Goal: Task Accomplishment & Management: Manage account settings

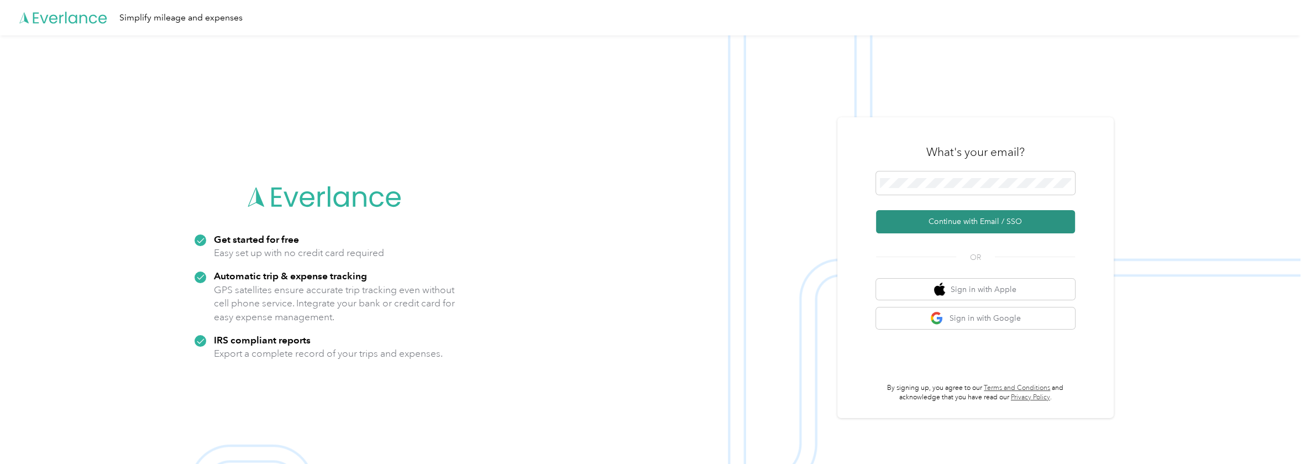
click at [944, 227] on button "Continue with Email / SSO" at bounding box center [975, 221] width 199 height 23
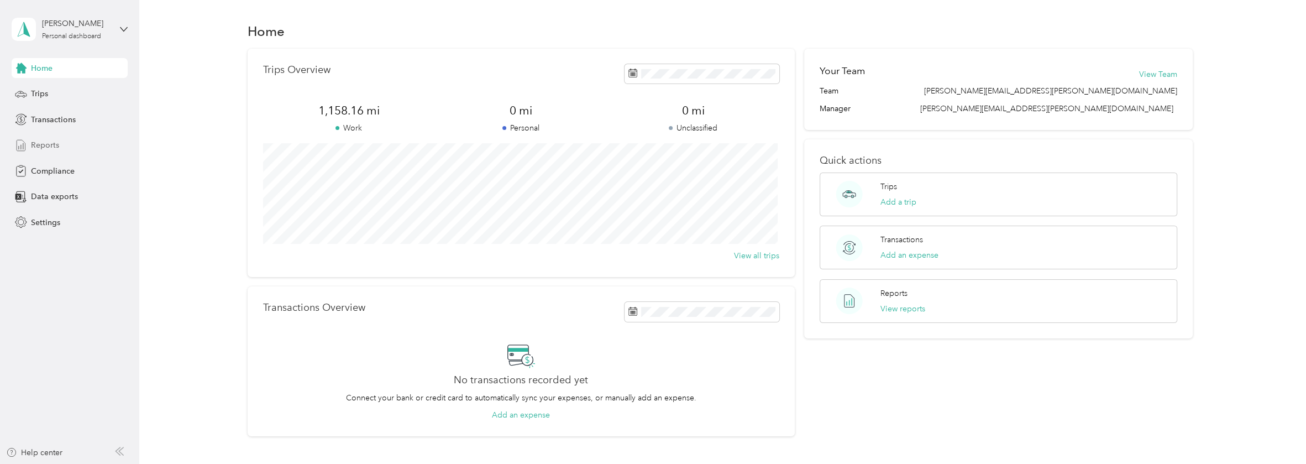
click at [53, 145] on span "Reports" at bounding box center [45, 145] width 28 height 12
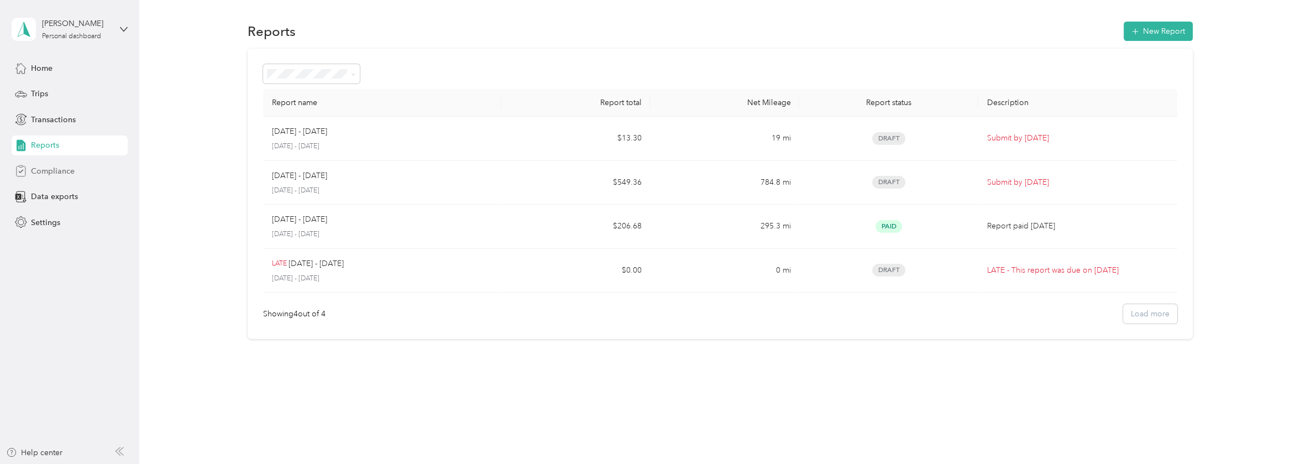
click at [51, 164] on div "Compliance" at bounding box center [70, 171] width 116 height 20
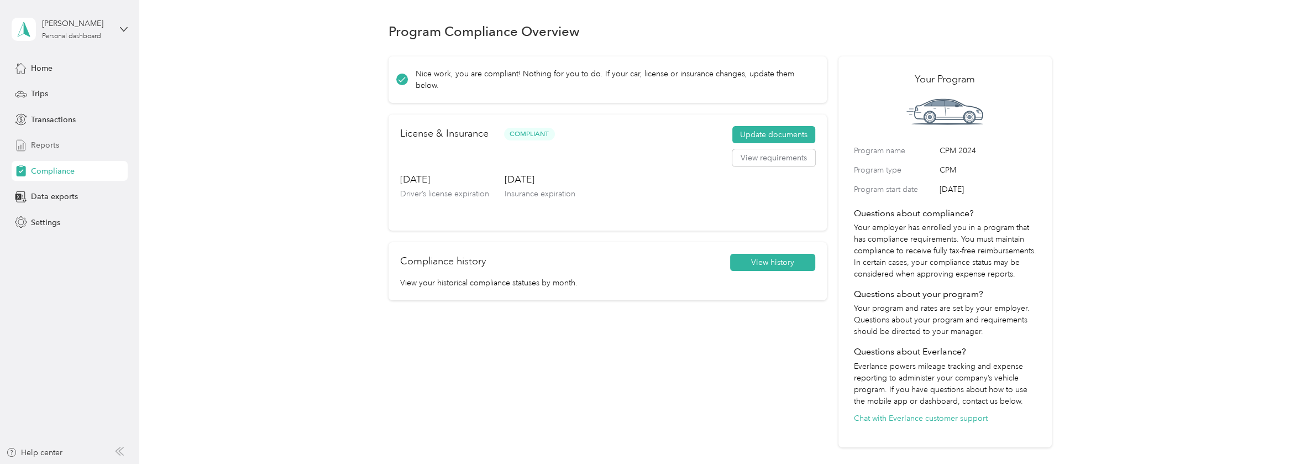
click at [50, 143] on span "Reports" at bounding box center [45, 145] width 28 height 12
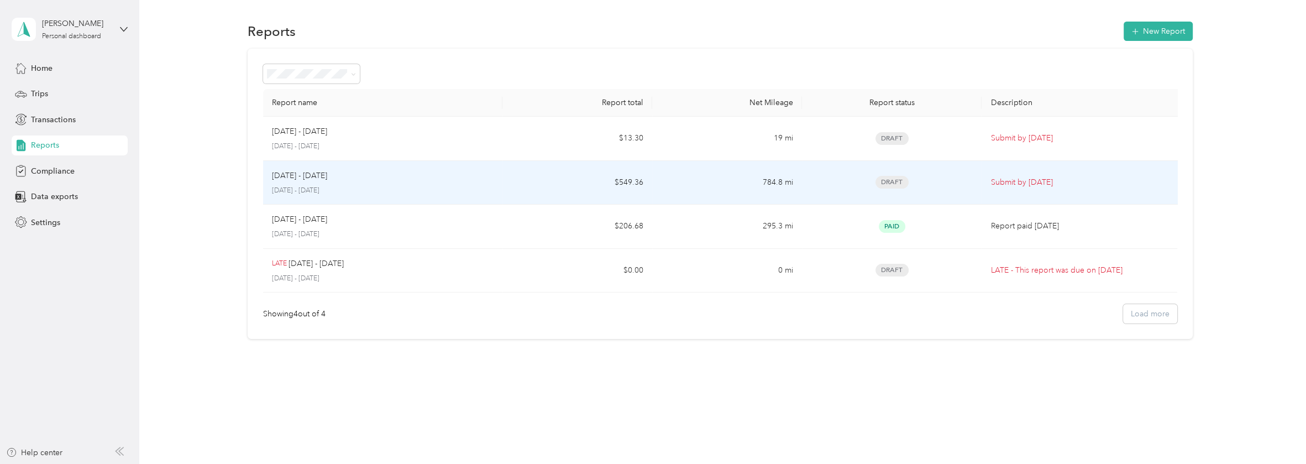
click at [839, 183] on div "Draft" at bounding box center [892, 182] width 162 height 13
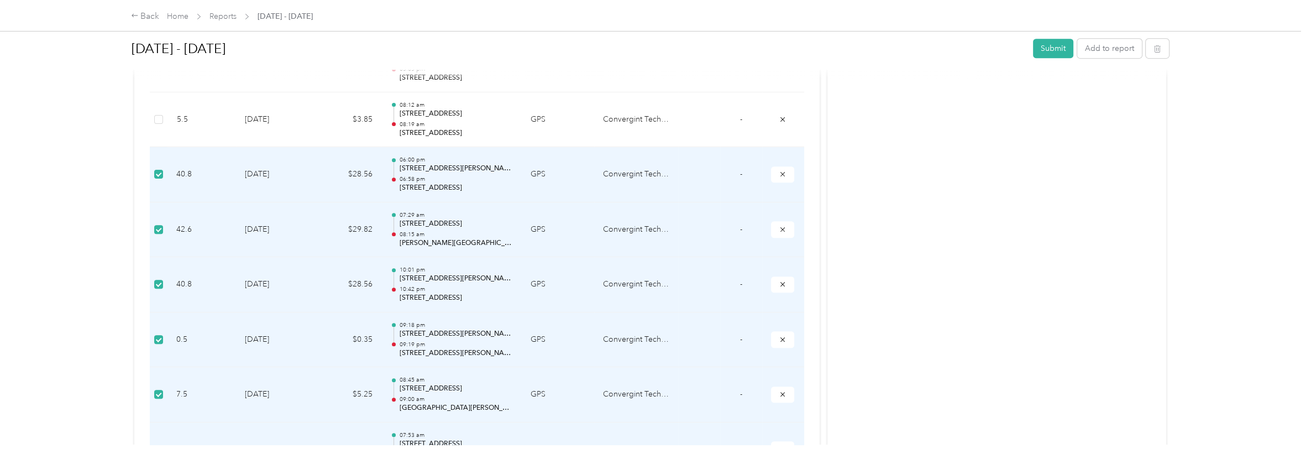
scroll to position [747, 0]
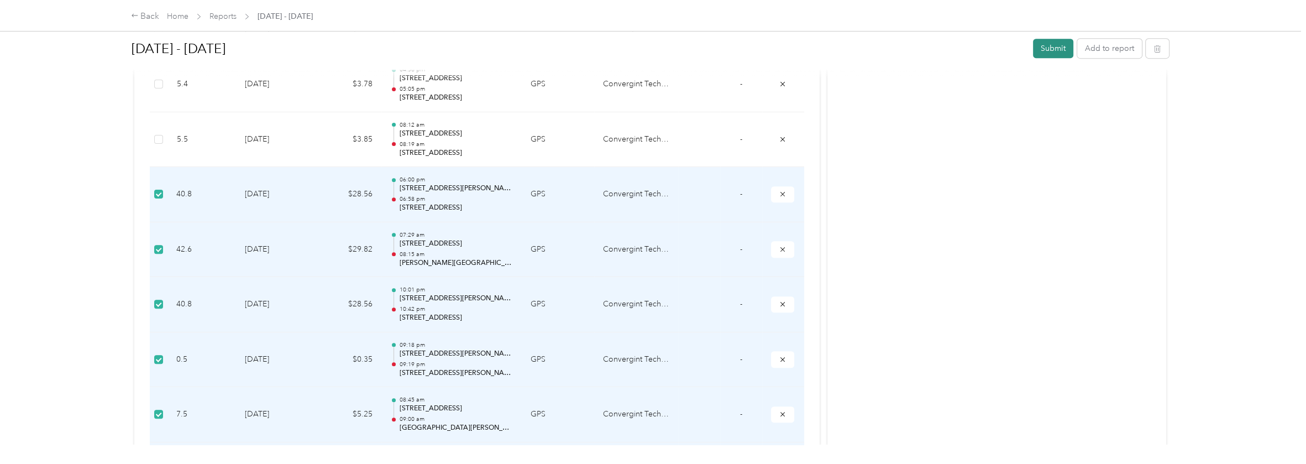
click at [1040, 48] on button "Submit" at bounding box center [1053, 48] width 40 height 19
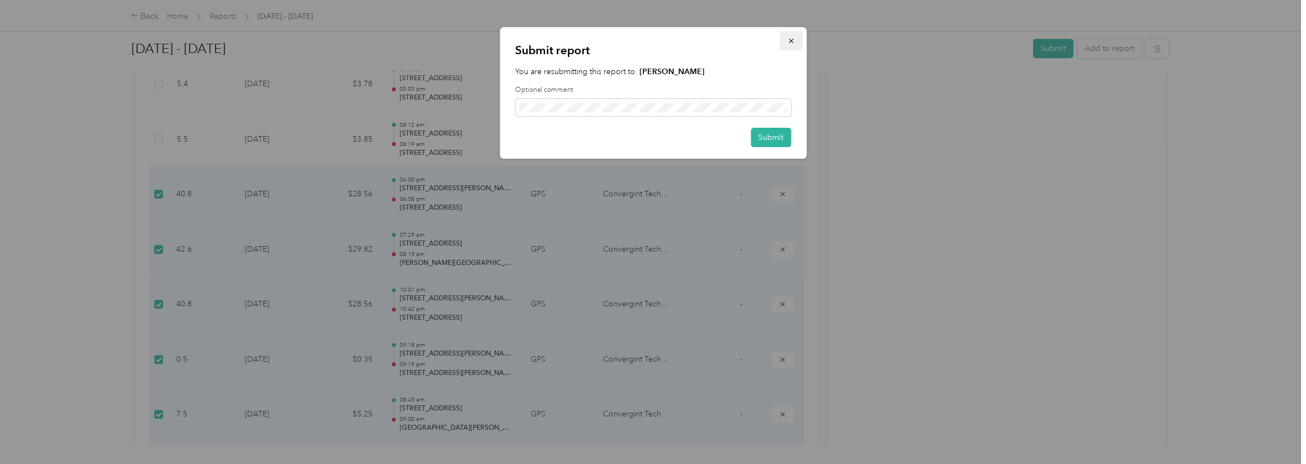
click at [788, 40] on icon "button" at bounding box center [791, 41] width 8 height 8
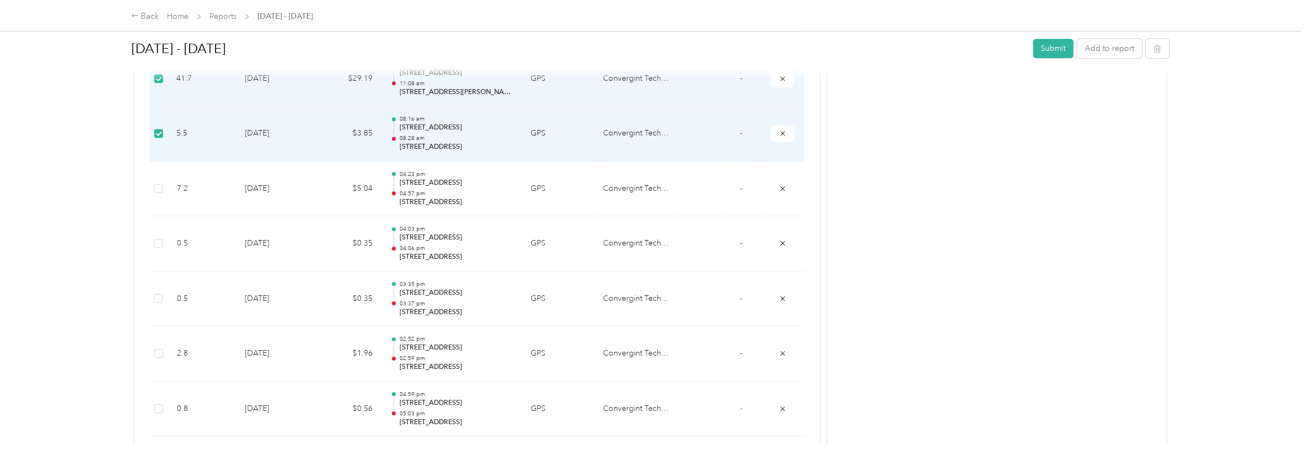
scroll to position [2019, 0]
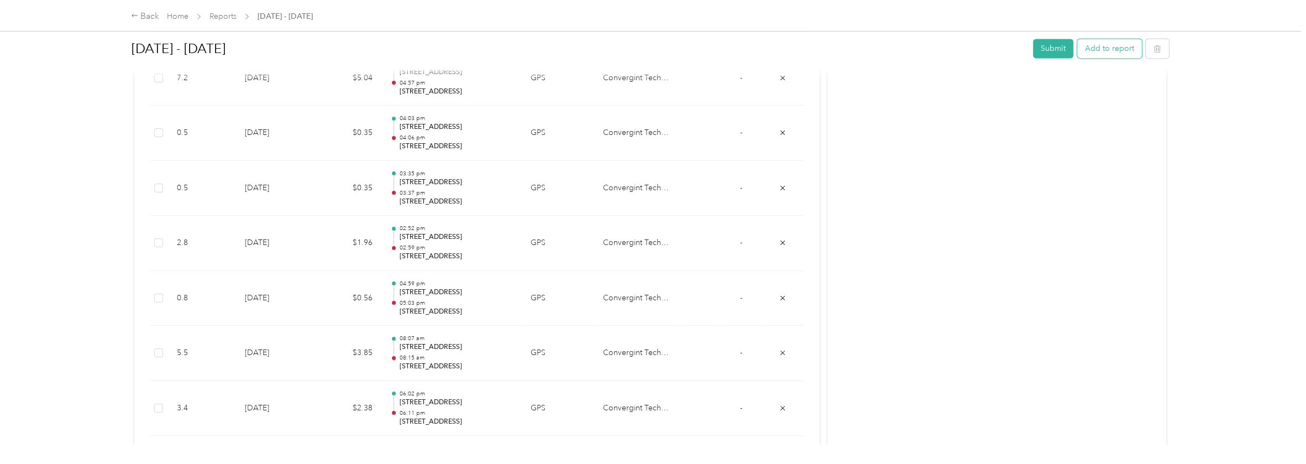
click at [1109, 44] on button "Add to report" at bounding box center [1110, 48] width 65 height 19
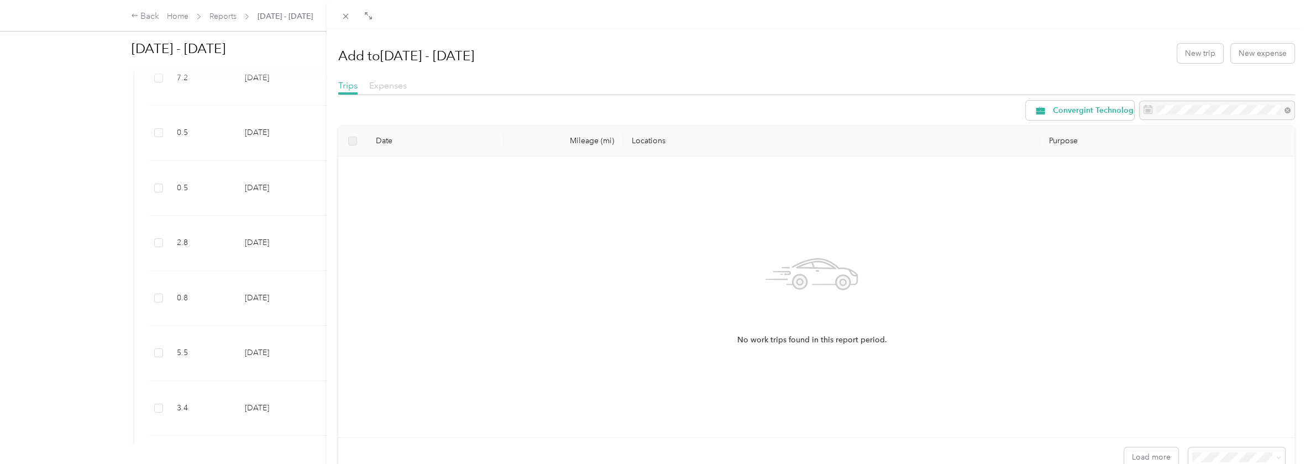
click at [383, 83] on span "Expenses" at bounding box center [388, 85] width 38 height 11
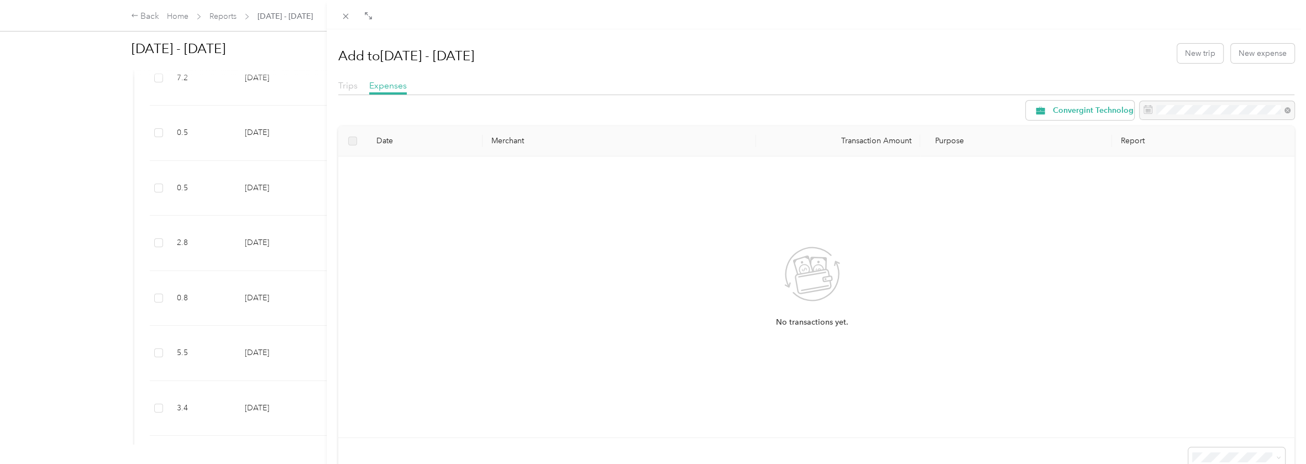
click at [347, 83] on span "Trips" at bounding box center [347, 85] width 19 height 11
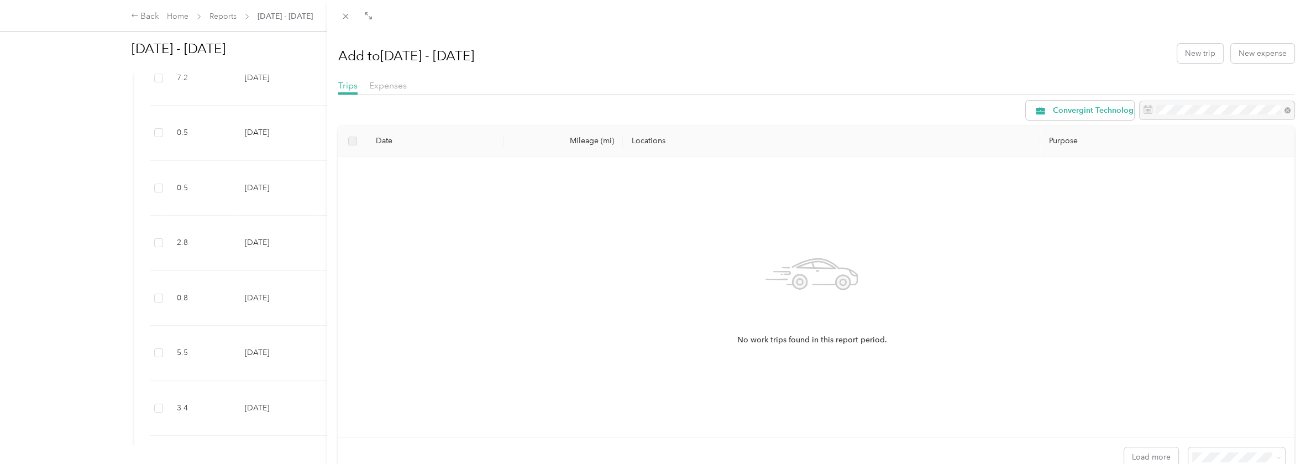
click at [146, 15] on div "Add to Aug 1 - 31, 2025 New trip New expense Trips Expenses Convergint Technolo…" at bounding box center [653, 232] width 1306 height 464
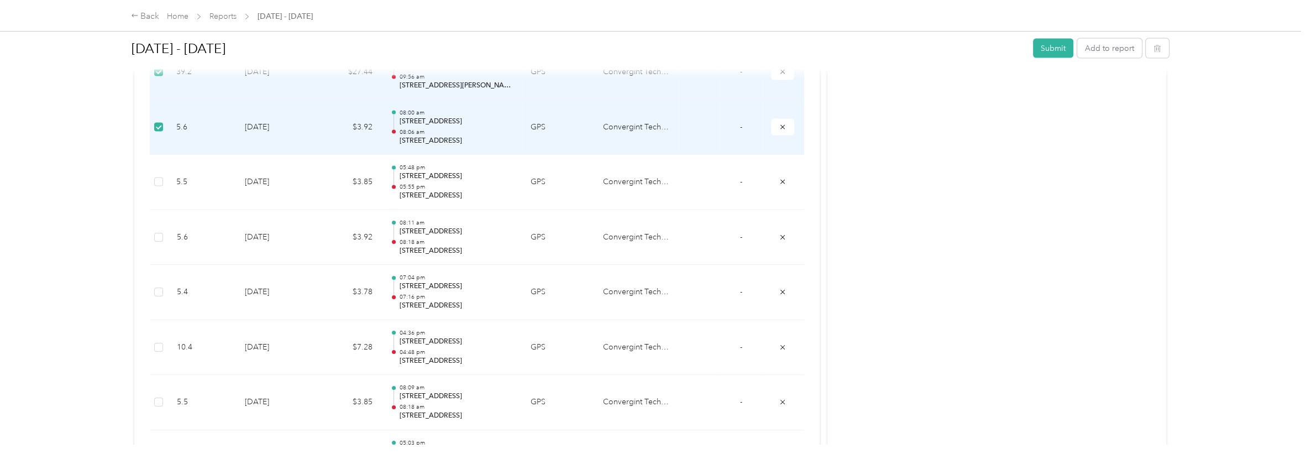
scroll to position [2904, 0]
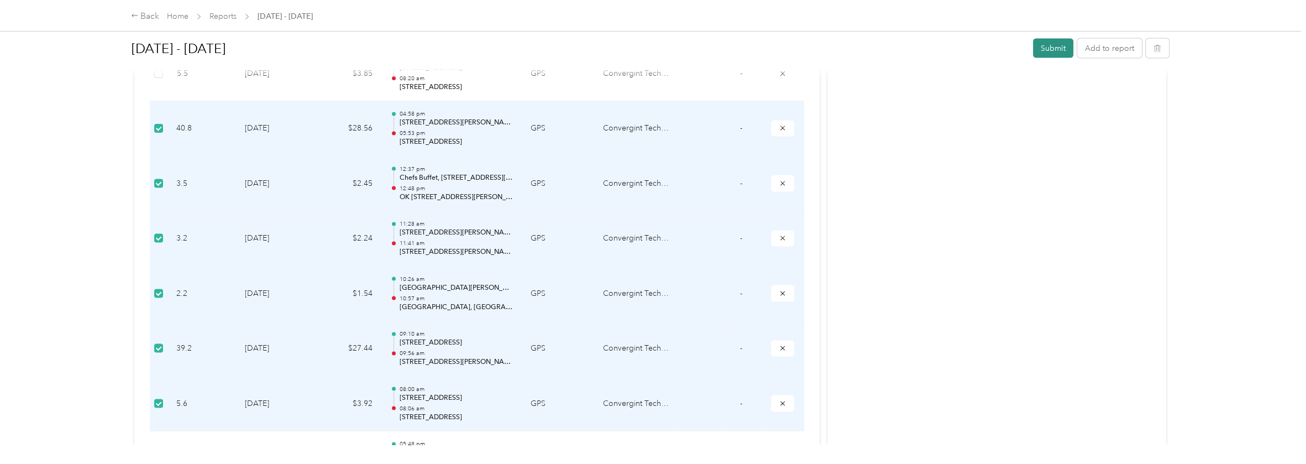
click at [1051, 47] on button "Submit" at bounding box center [1053, 48] width 40 height 19
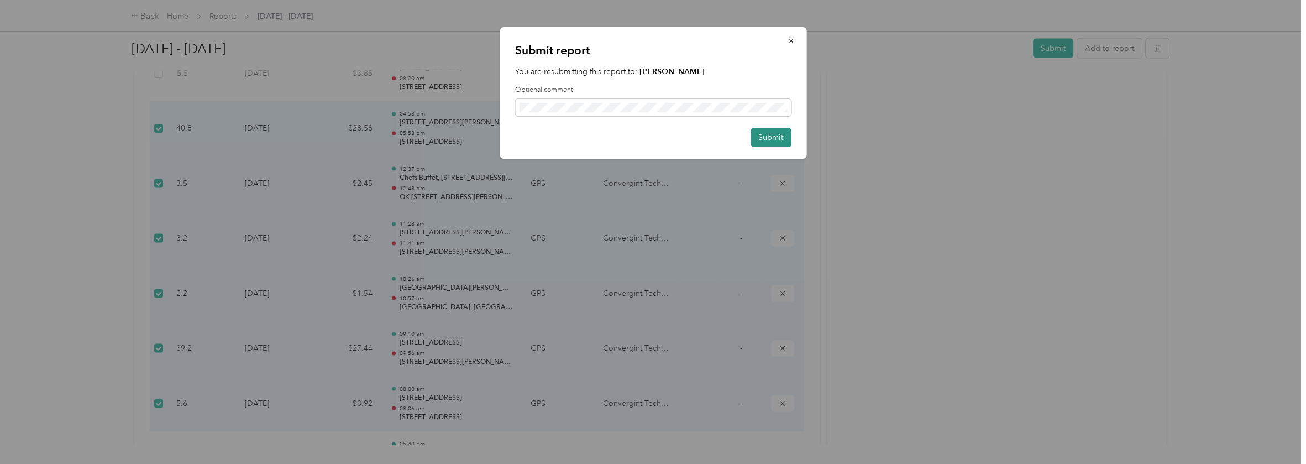
click at [772, 139] on button "Submit" at bounding box center [771, 137] width 40 height 19
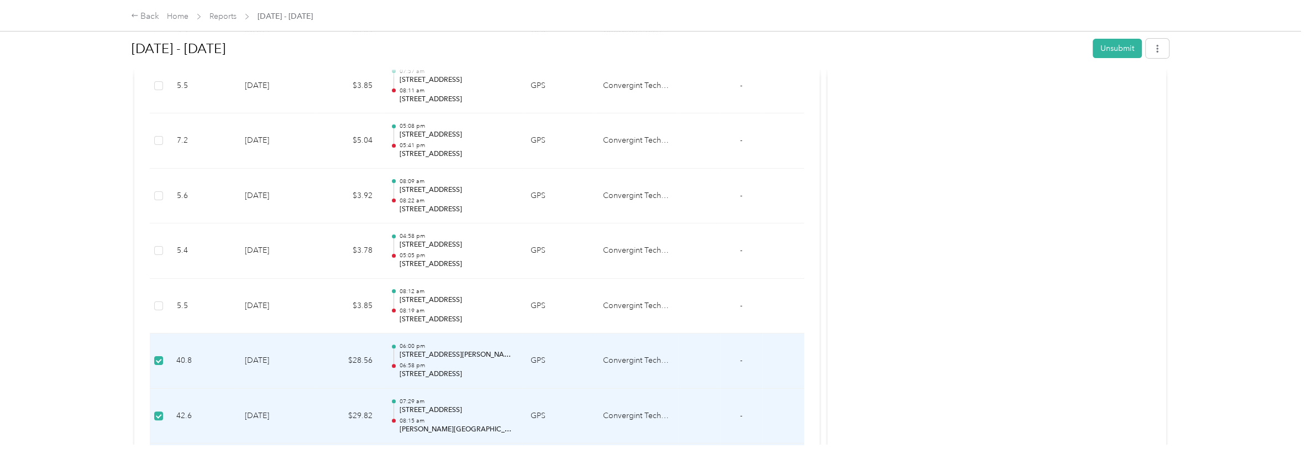
scroll to position [555, 0]
click at [176, 14] on link "Home" at bounding box center [178, 16] width 22 height 9
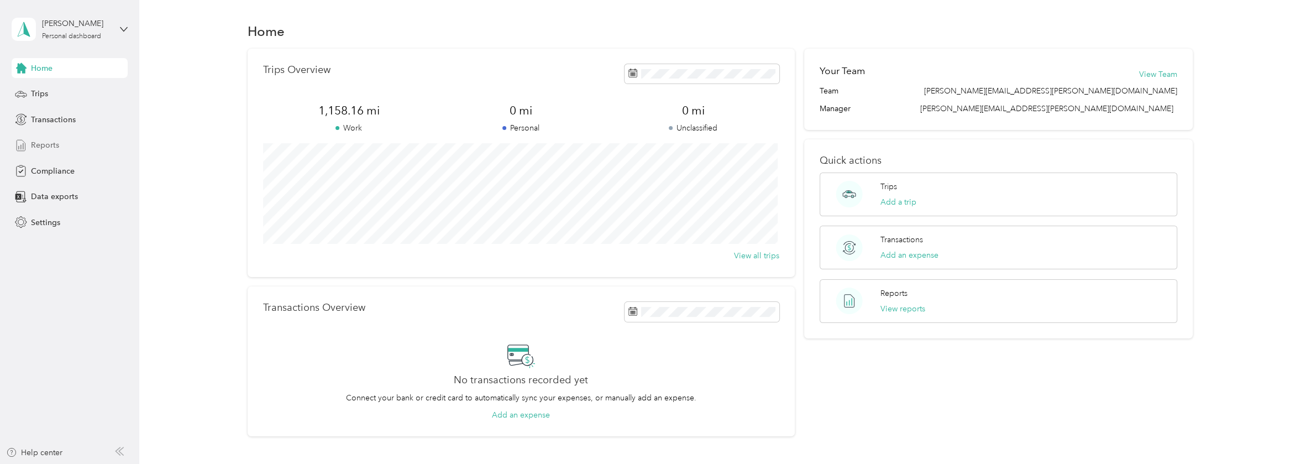
click at [48, 145] on span "Reports" at bounding box center [45, 145] width 28 height 12
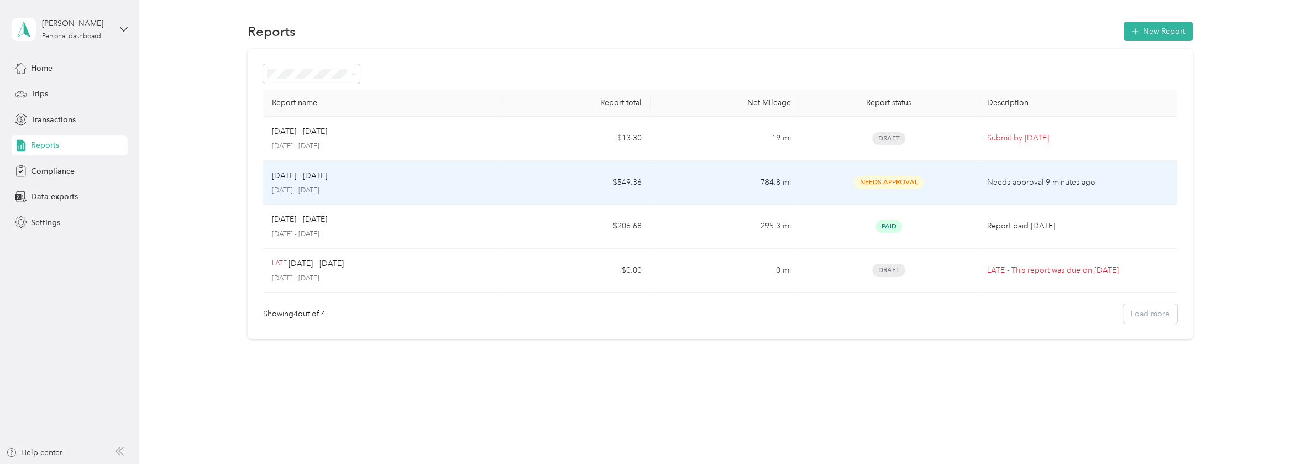
click at [464, 175] on div "Aug 1 - 31, 2025" at bounding box center [382, 176] width 221 height 12
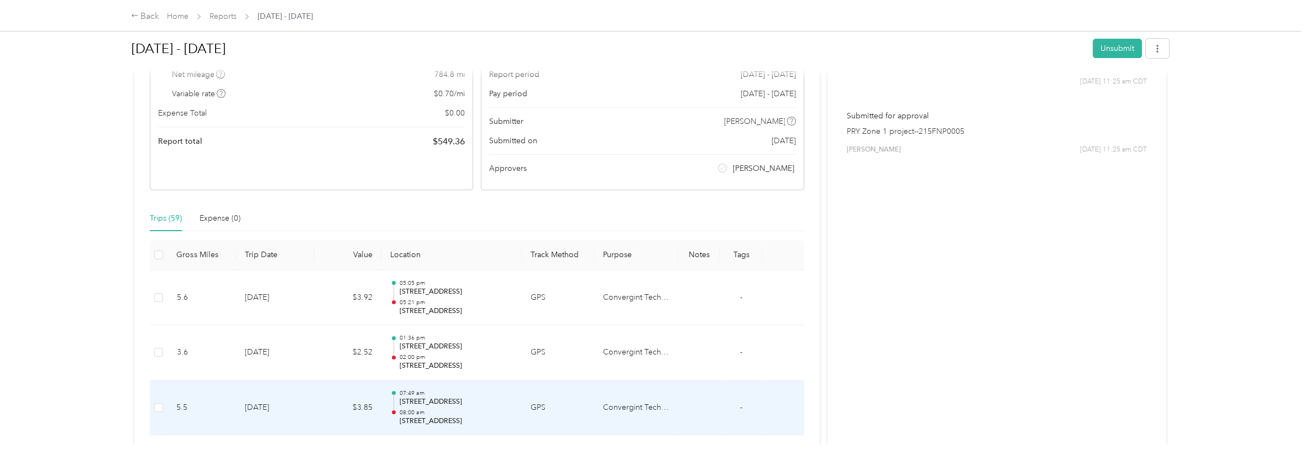
scroll to position [119, 0]
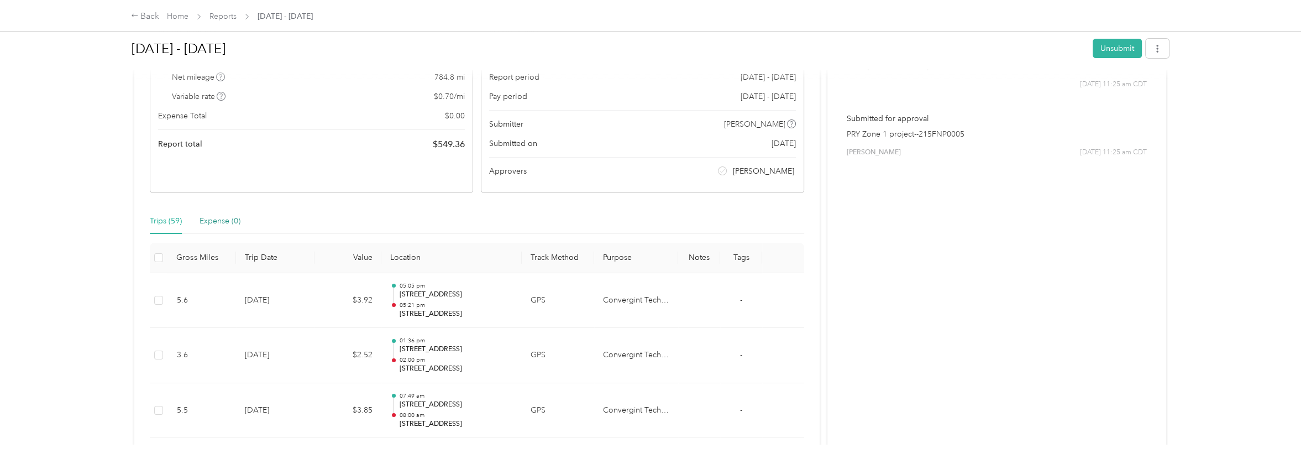
click at [210, 215] on div "Expense (0)" at bounding box center [220, 221] width 41 height 12
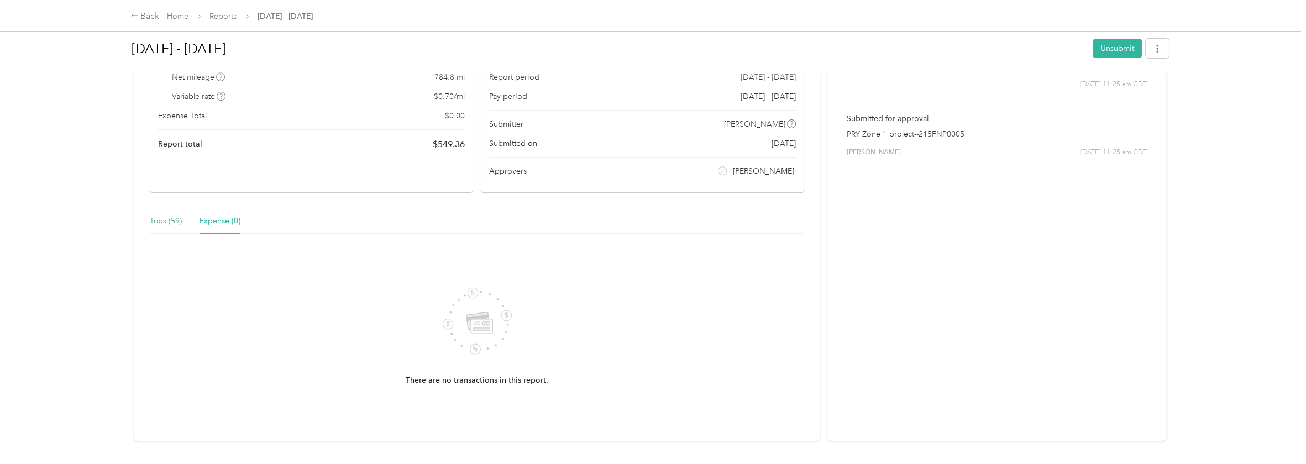
click at [161, 218] on div "Trips (59)" at bounding box center [166, 221] width 32 height 12
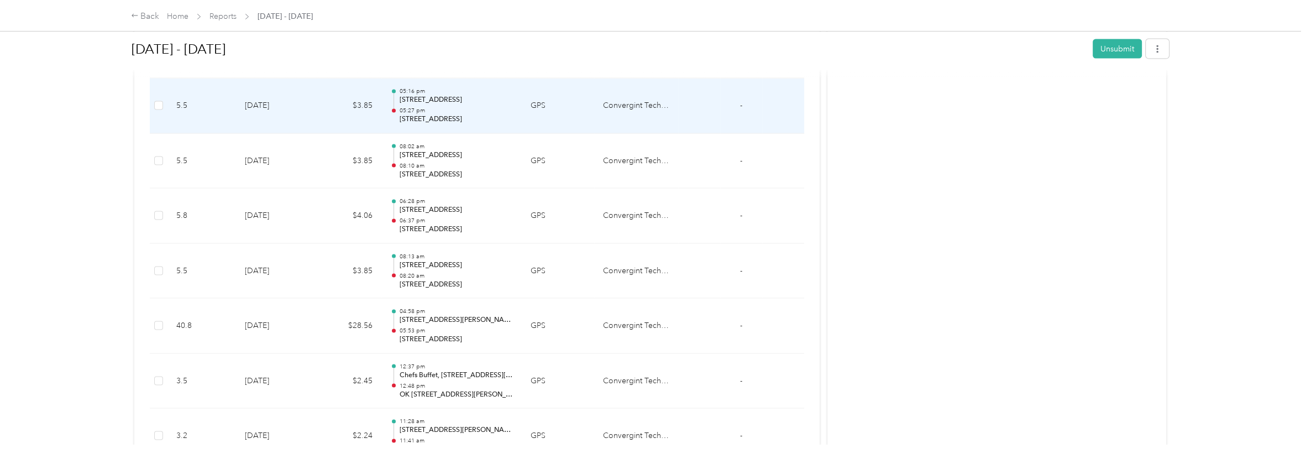
scroll to position [2655, 0]
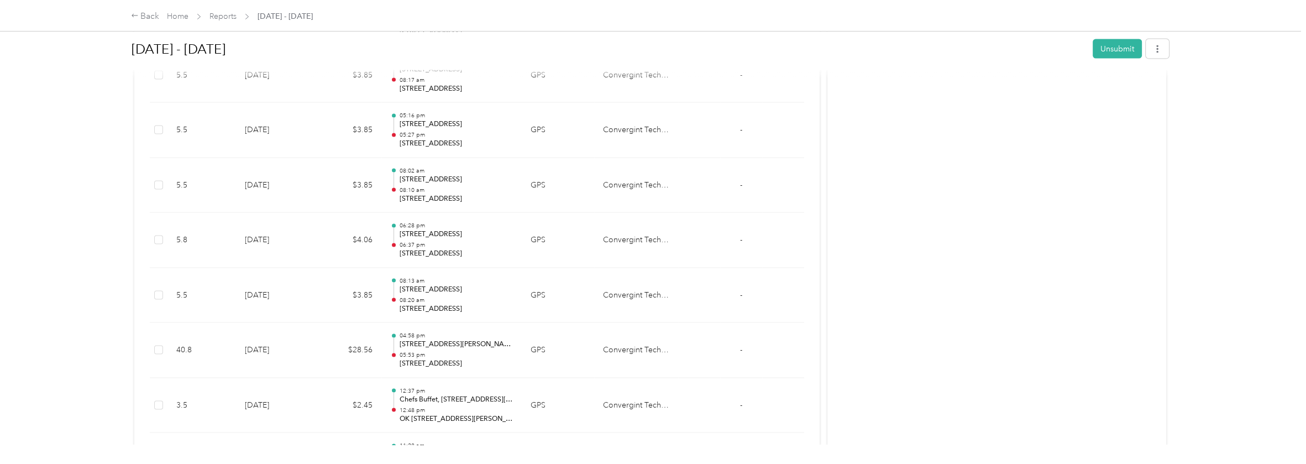
click at [220, 11] on span "Reports" at bounding box center [223, 17] width 27 height 12
click at [220, 17] on link "Reports" at bounding box center [223, 16] width 27 height 9
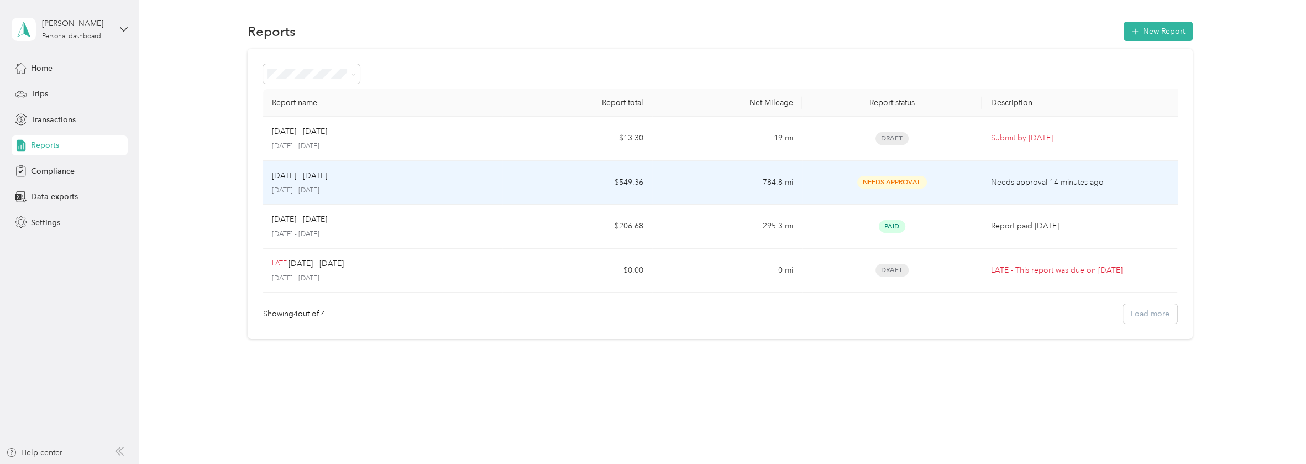
click at [782, 184] on td "784.8 mi" at bounding box center [727, 183] width 150 height 44
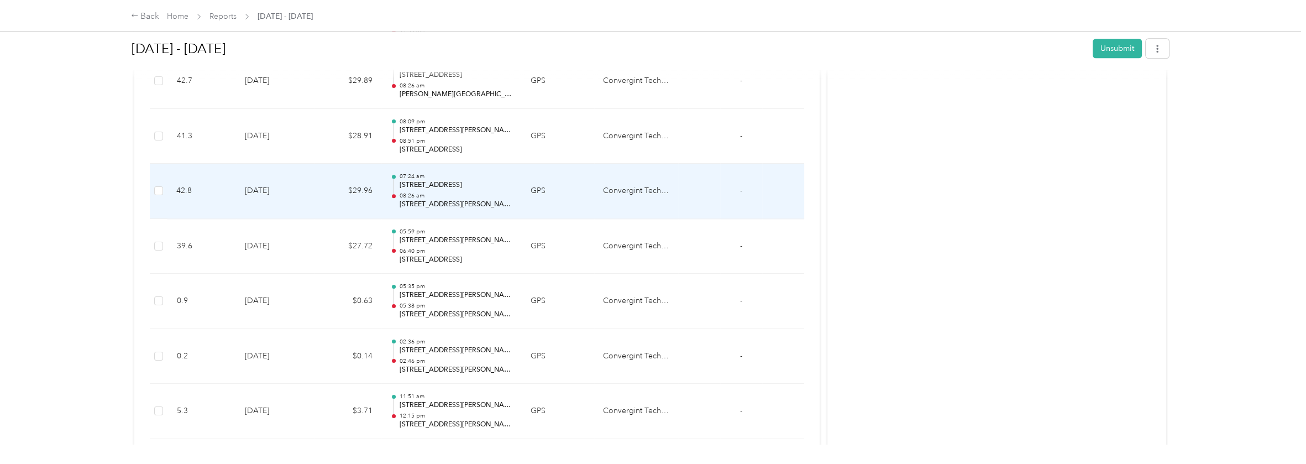
scroll to position [1548, 0]
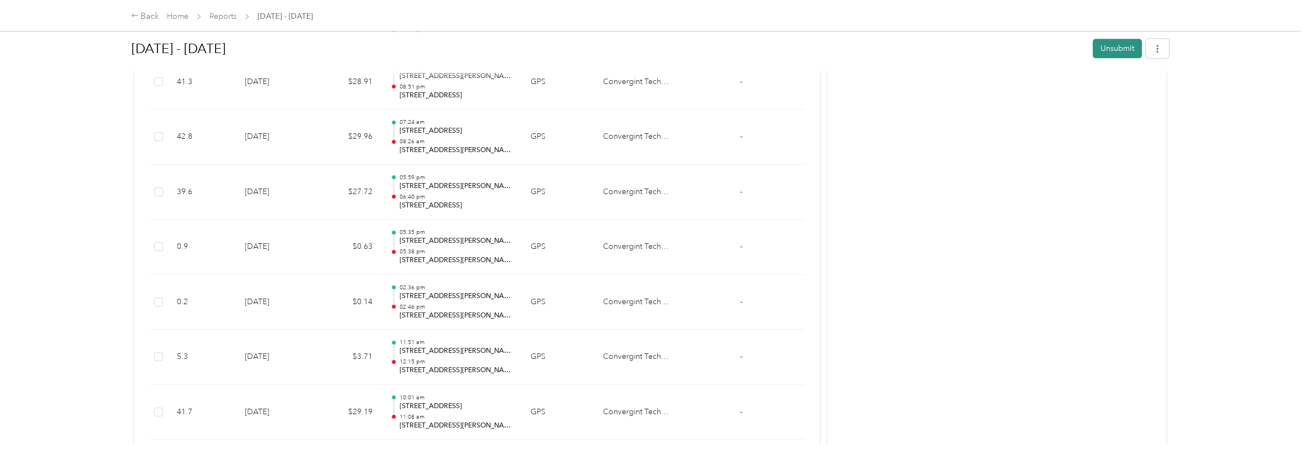
click at [1112, 48] on button "Unsubmit" at bounding box center [1117, 48] width 49 height 19
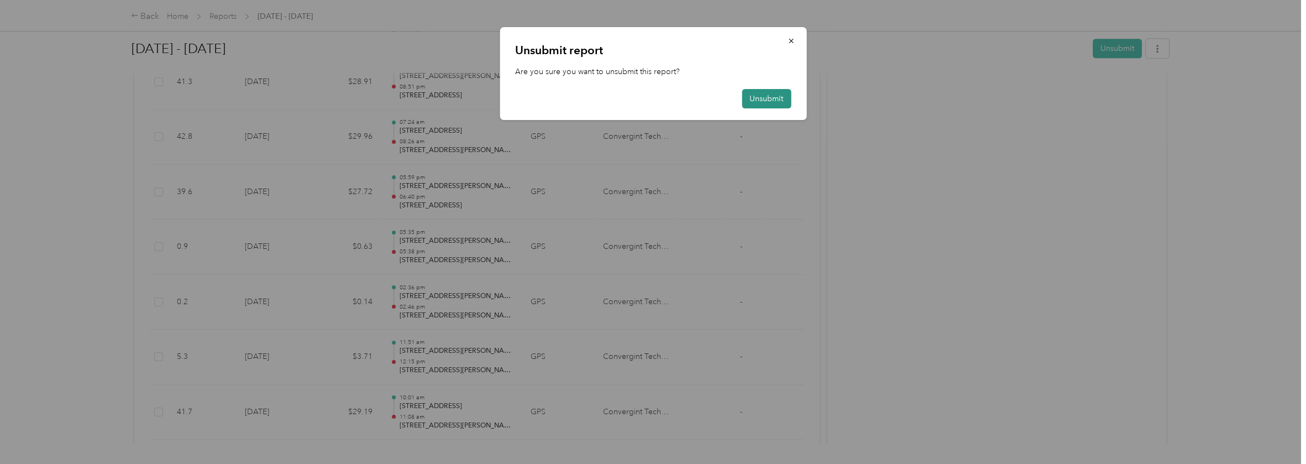
click at [749, 96] on button "Unsubmit" at bounding box center [766, 98] width 49 height 19
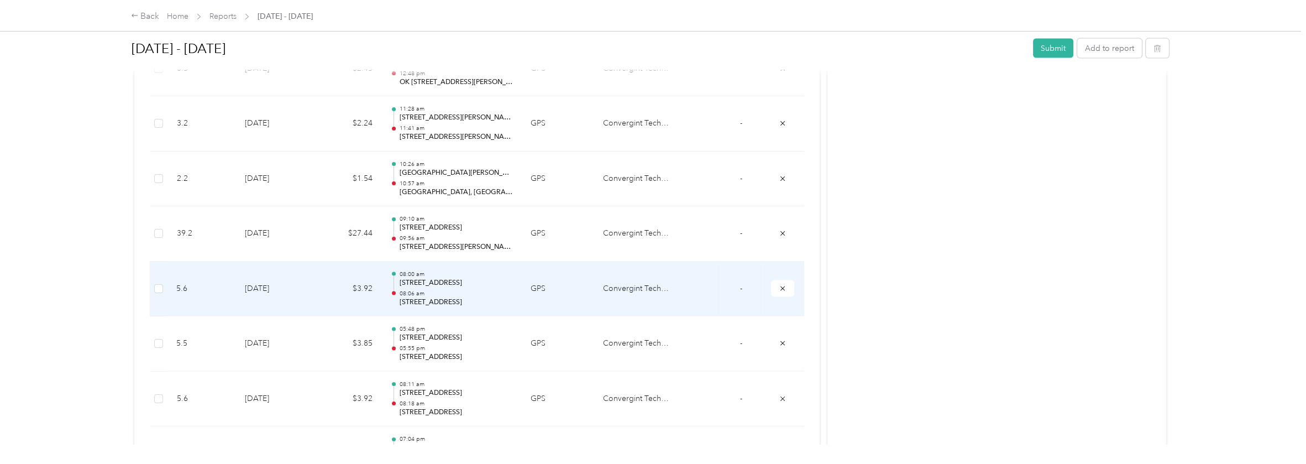
scroll to position [3014, 0]
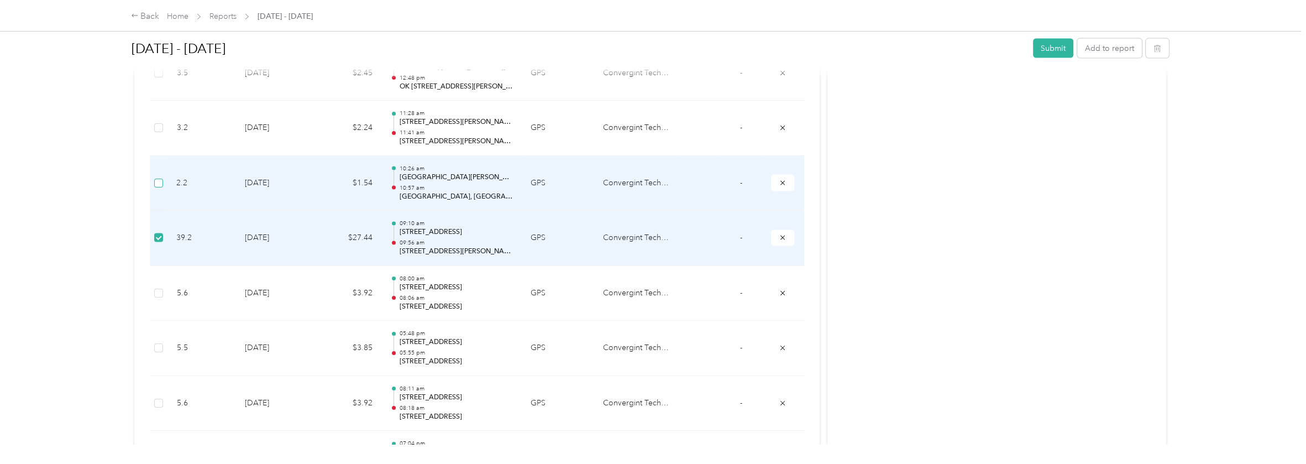
click at [160, 177] on label at bounding box center [158, 183] width 9 height 12
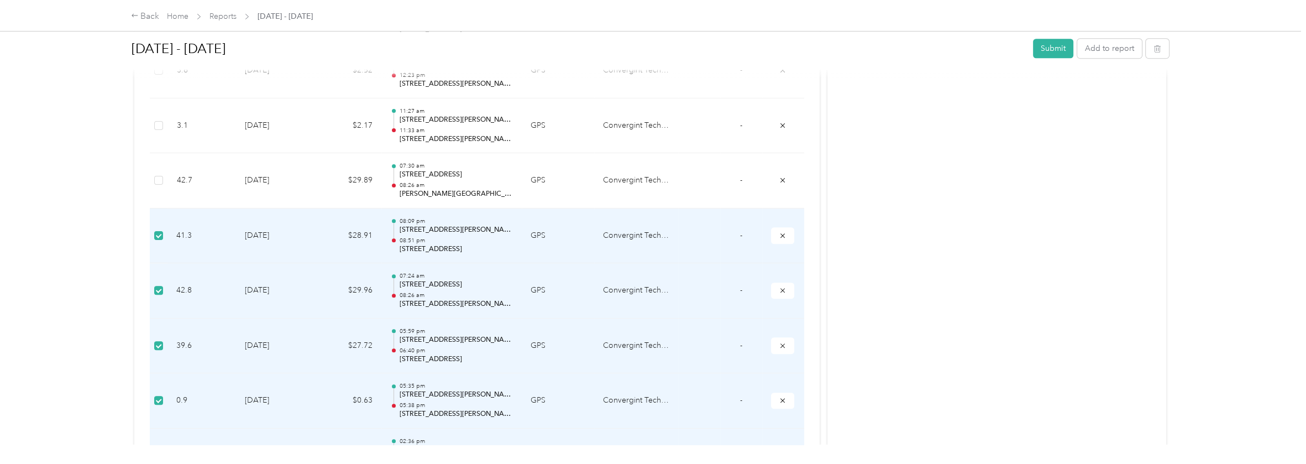
scroll to position [1411, 0]
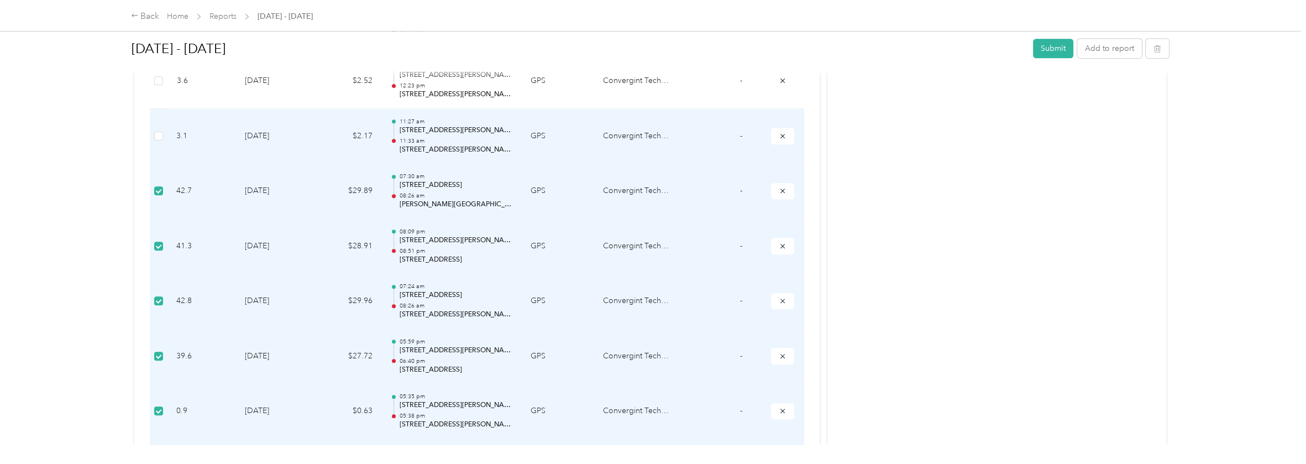
click at [160, 124] on td at bounding box center [159, 136] width 18 height 55
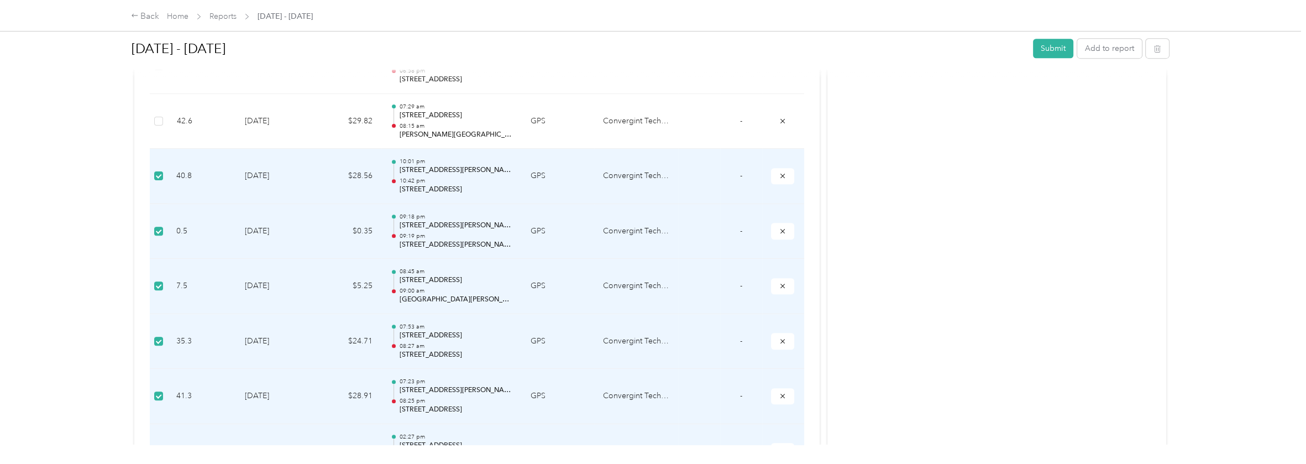
scroll to position [858, 0]
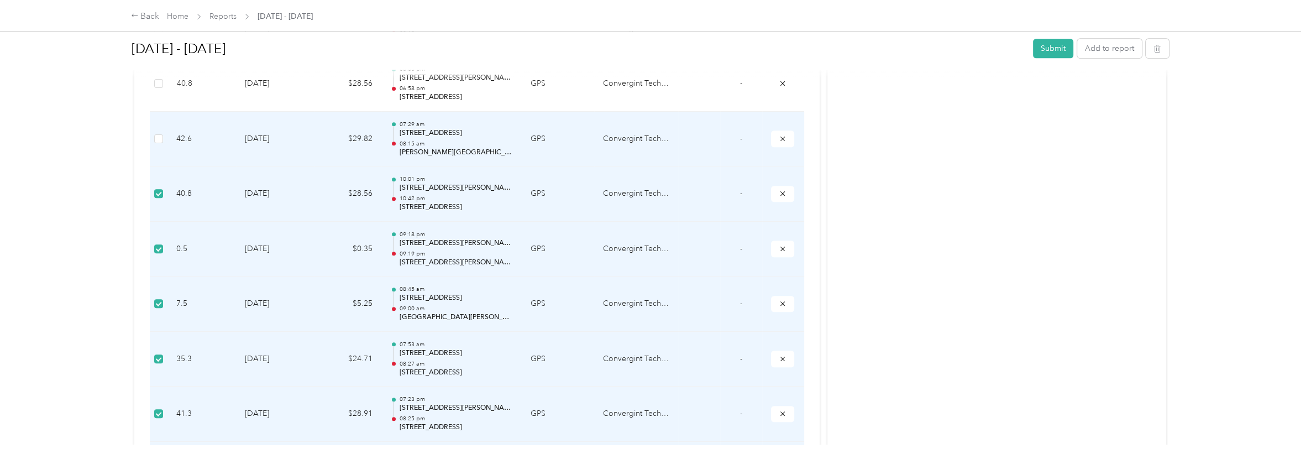
click at [153, 133] on td at bounding box center [159, 139] width 18 height 55
click at [166, 135] on td at bounding box center [159, 139] width 18 height 55
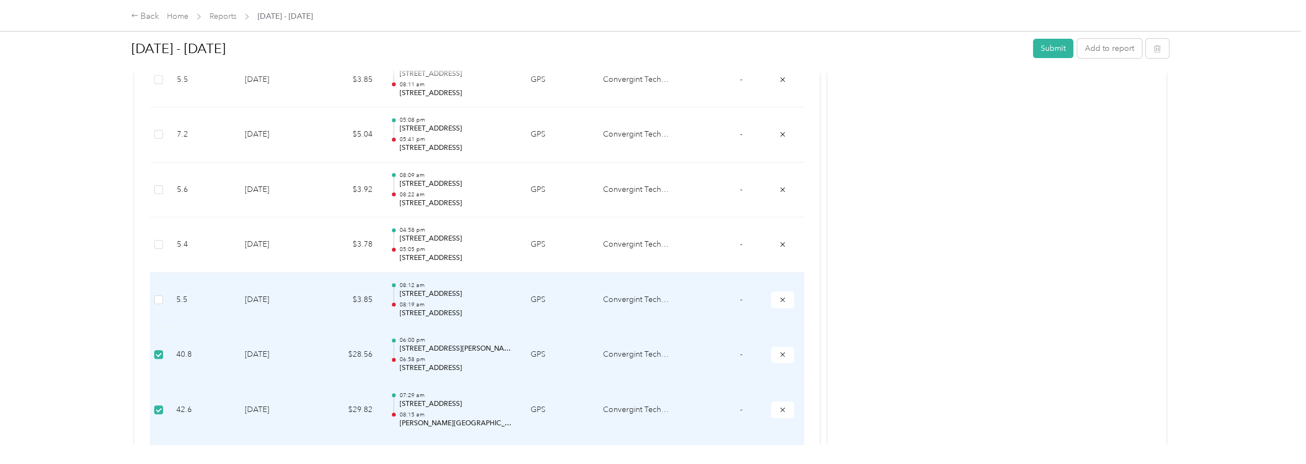
scroll to position [582, 0]
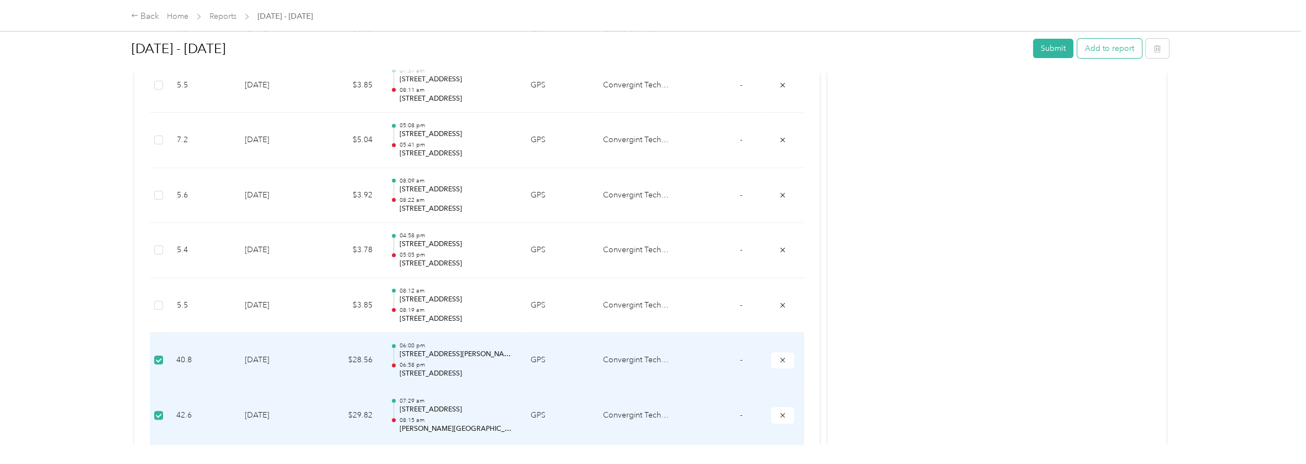
click at [1107, 48] on button "Add to report" at bounding box center [1110, 48] width 65 height 19
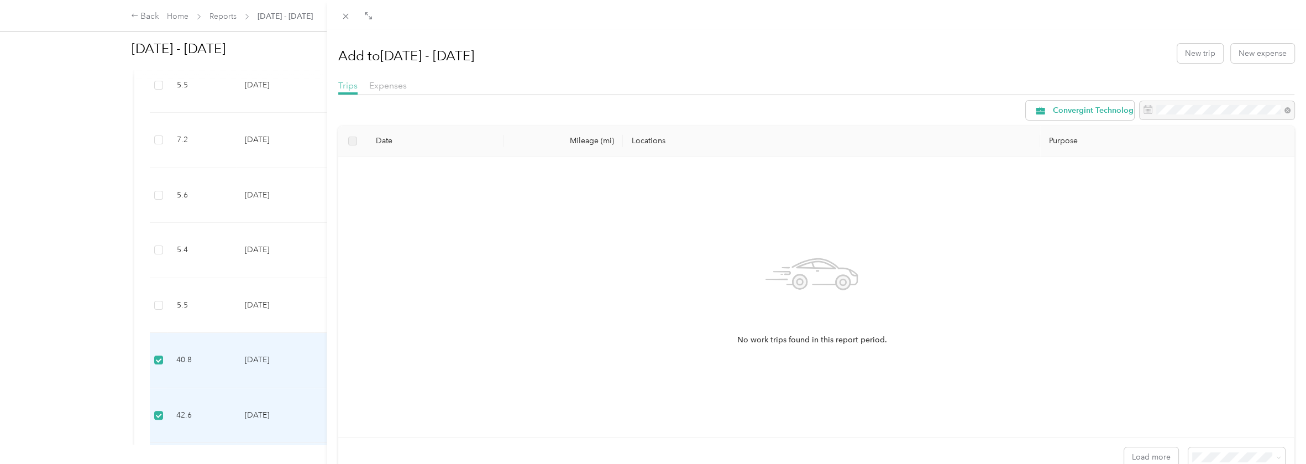
click at [343, 88] on span "Trips" at bounding box center [347, 85] width 19 height 11
click at [356, 142] on label at bounding box center [352, 141] width 9 height 12
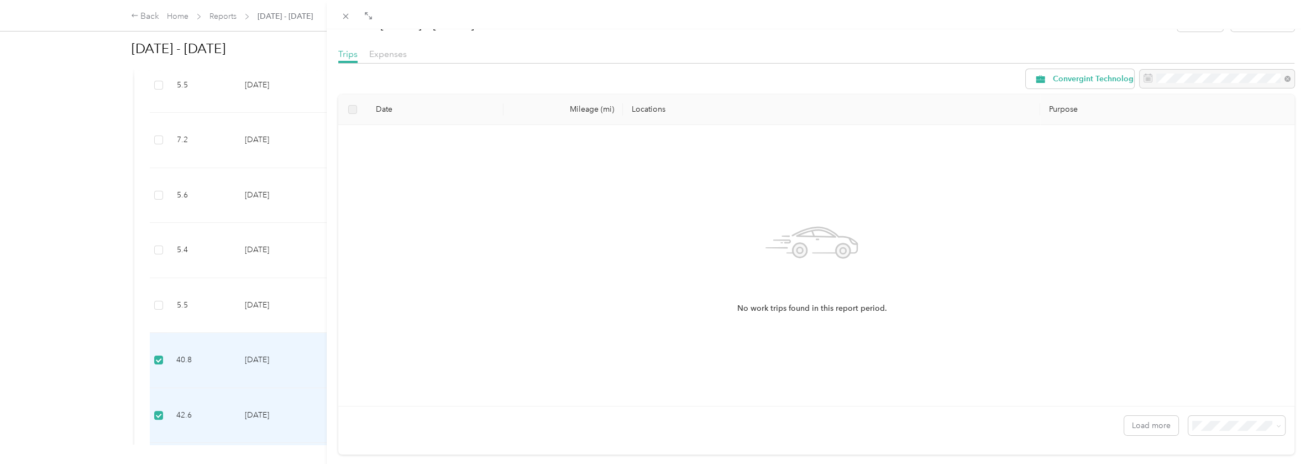
scroll to position [58, 0]
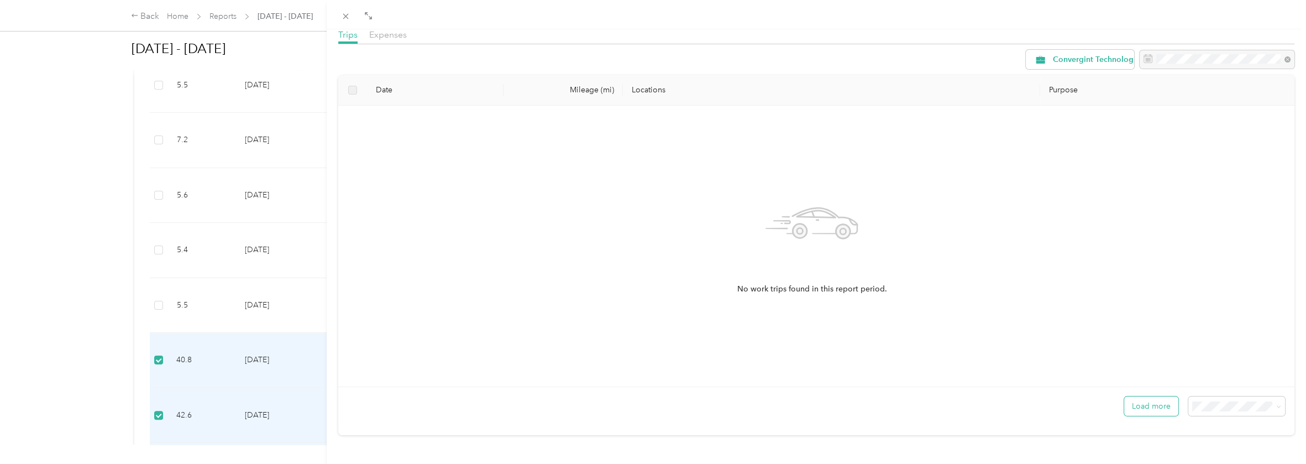
click at [1153, 396] on button "Load more" at bounding box center [1152, 405] width 54 height 19
click at [1098, 57] on div "Convergint Technologies" at bounding box center [1080, 59] width 108 height 19
click at [1079, 91] on span "Unclassified" at bounding box center [1097, 92] width 104 height 12
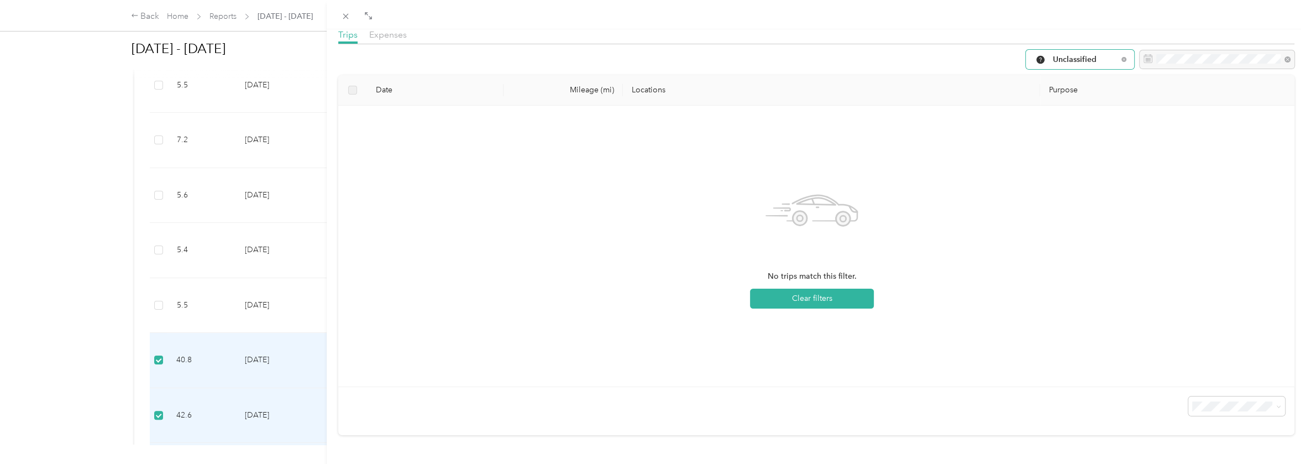
click at [1087, 56] on span "Unclassified" at bounding box center [1085, 60] width 65 height 8
click at [1078, 112] on li "Convergint Technologies" at bounding box center [1080, 105] width 126 height 19
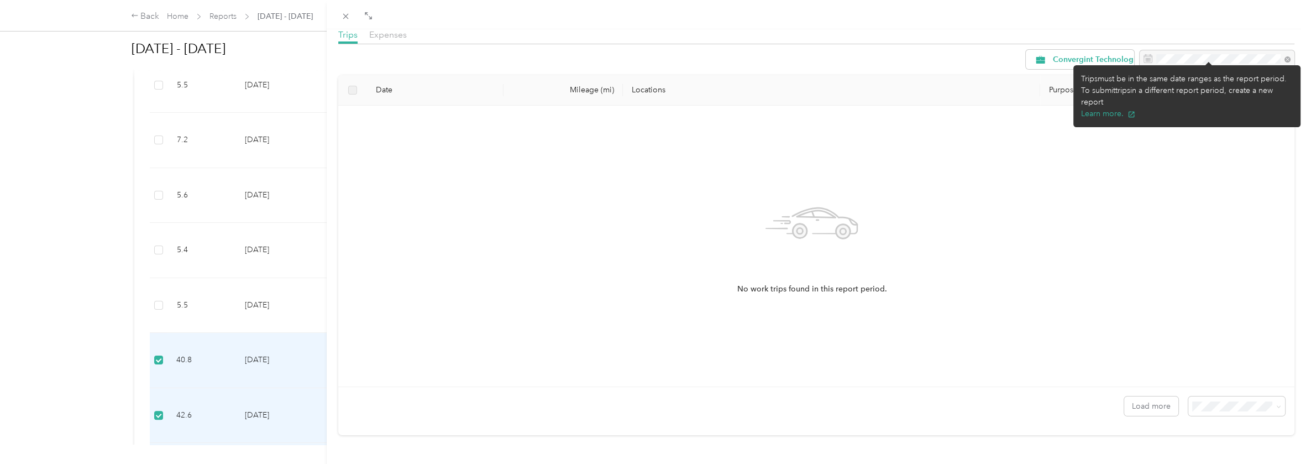
click at [1225, 50] on div at bounding box center [1217, 59] width 155 height 19
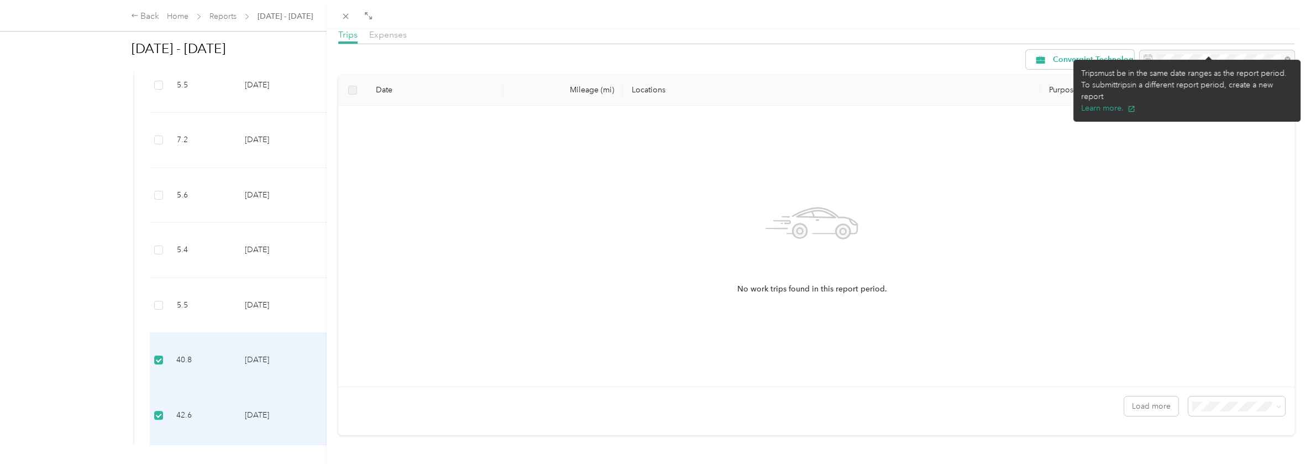
click at [1058, 241] on div "No work trips found in this report period." at bounding box center [812, 245] width 930 height 263
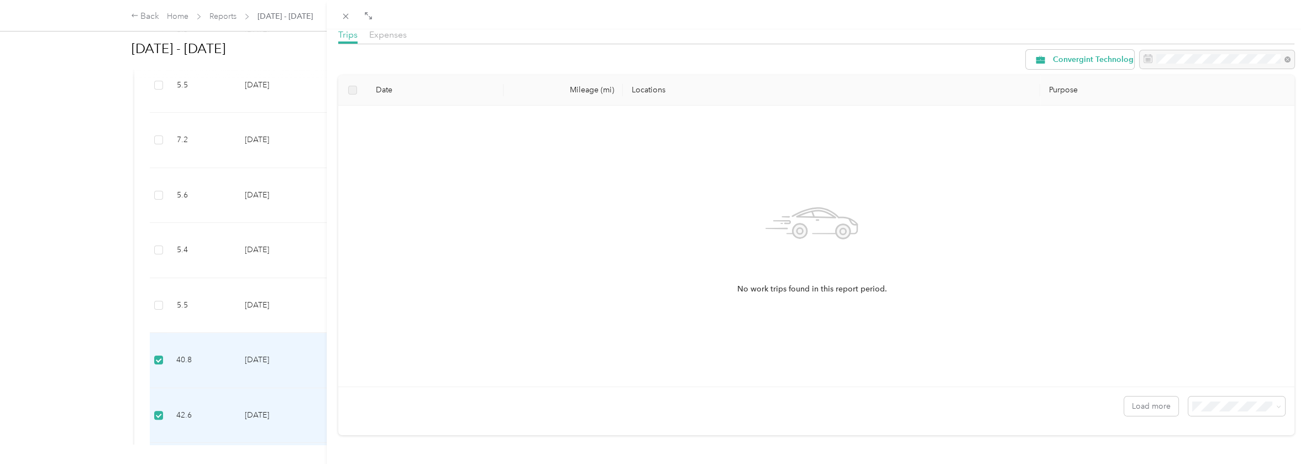
click at [154, 17] on div "Add to Aug 1 - 31, 2025 New trip New expense Trips Expenses Convergint Technolo…" at bounding box center [653, 232] width 1306 height 464
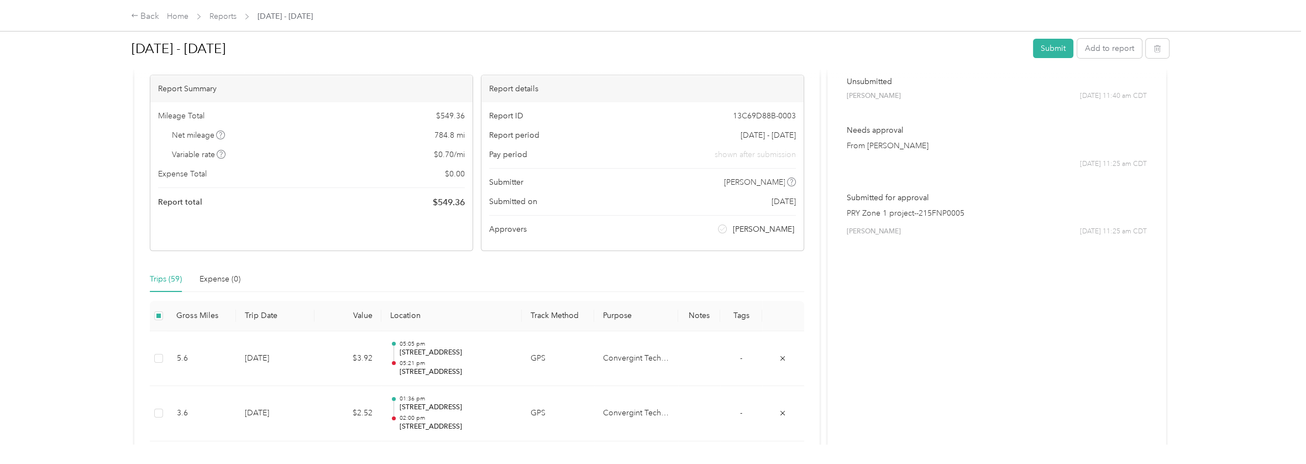
scroll to position [111, 0]
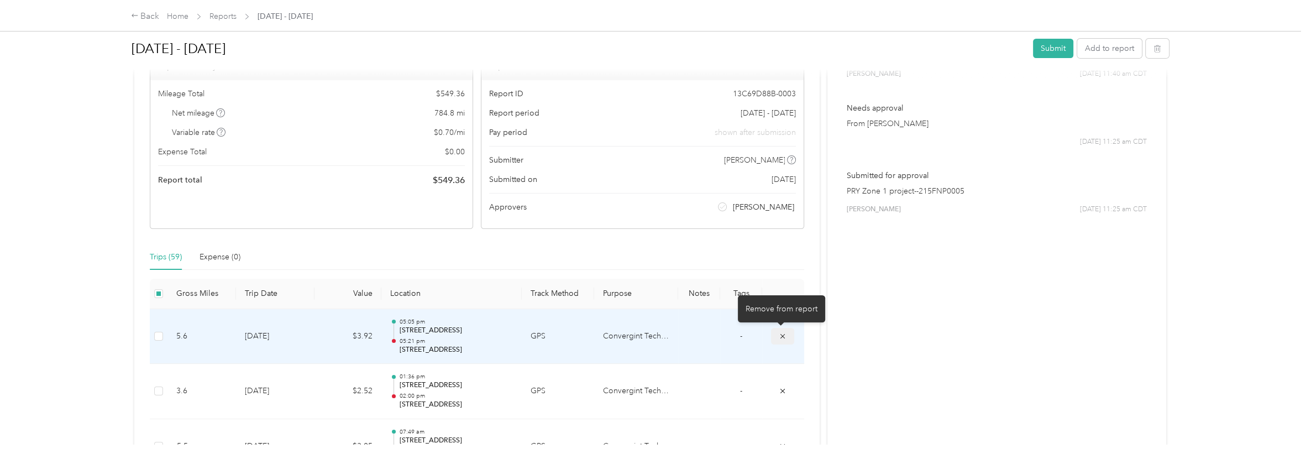
click at [779, 333] on icon "submit" at bounding box center [783, 336] width 8 height 8
click at [782, 336] on icon "submit" at bounding box center [783, 336] width 8 height 8
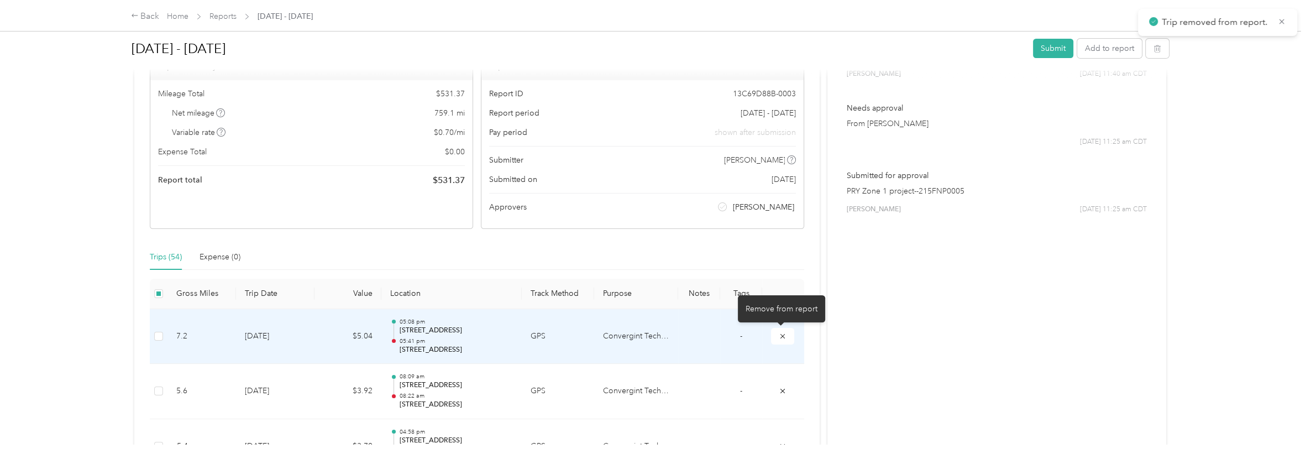
click at [782, 336] on icon "submit" at bounding box center [783, 336] width 8 height 8
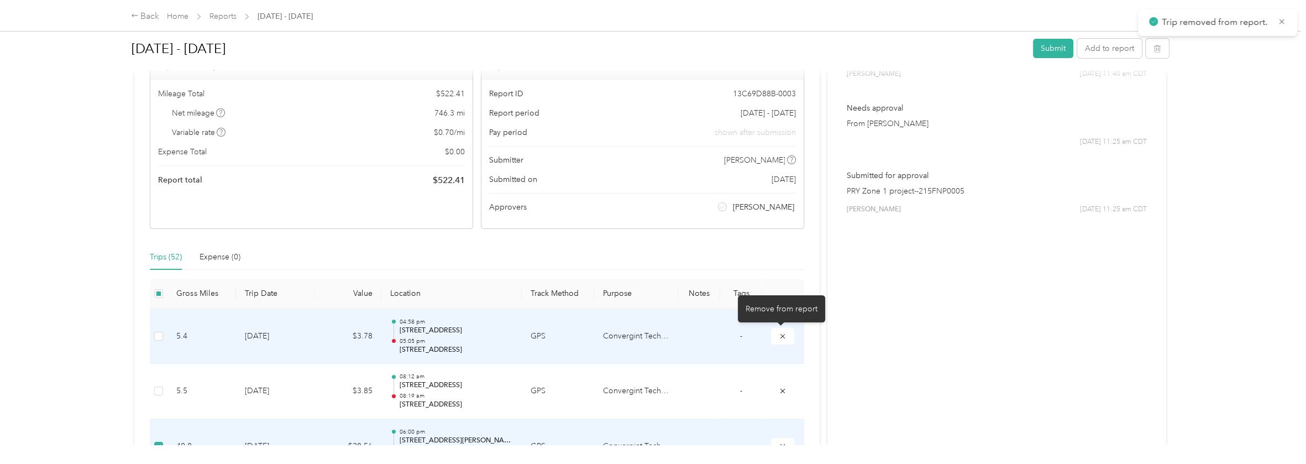
click at [782, 336] on icon "submit" at bounding box center [783, 336] width 8 height 8
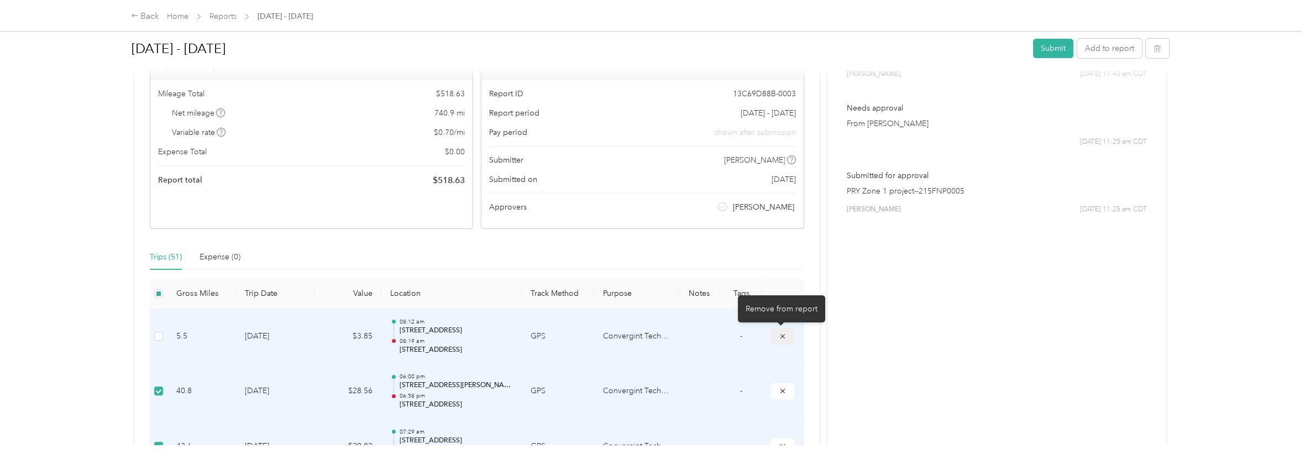
click at [785, 334] on button "submit" at bounding box center [782, 336] width 23 height 16
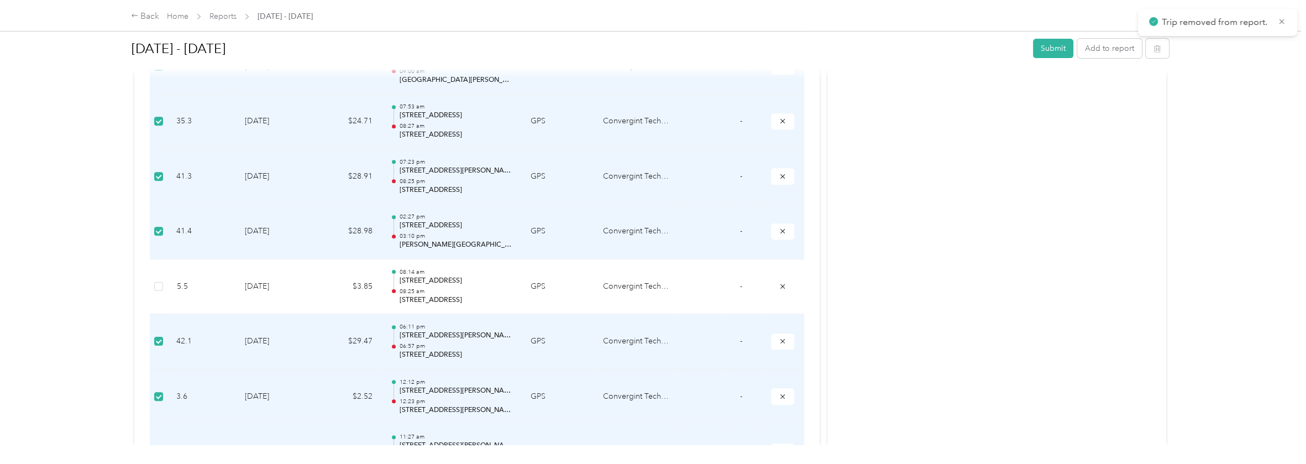
scroll to position [608, 0]
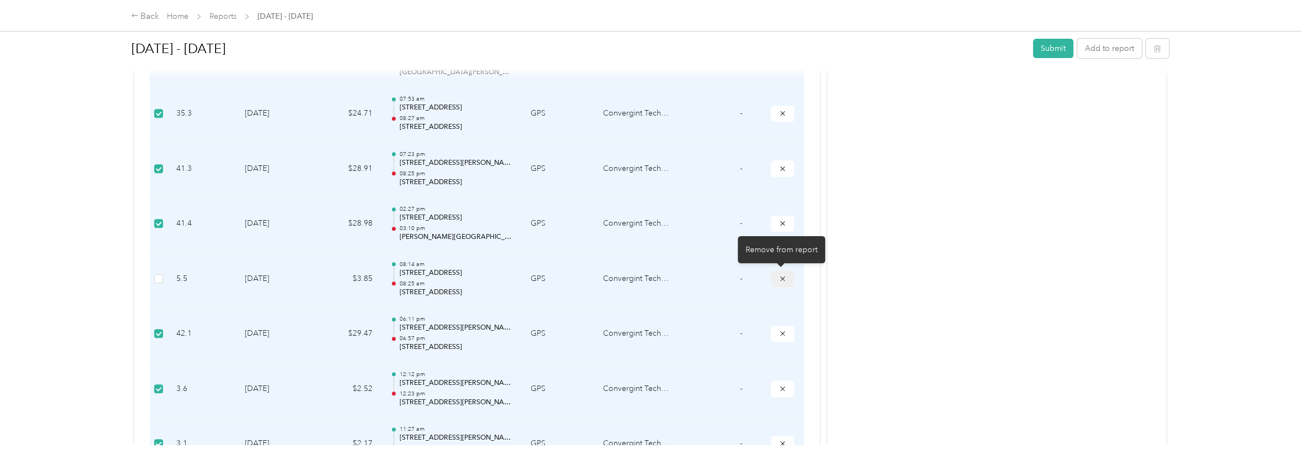
click at [785, 273] on button "submit" at bounding box center [782, 278] width 23 height 16
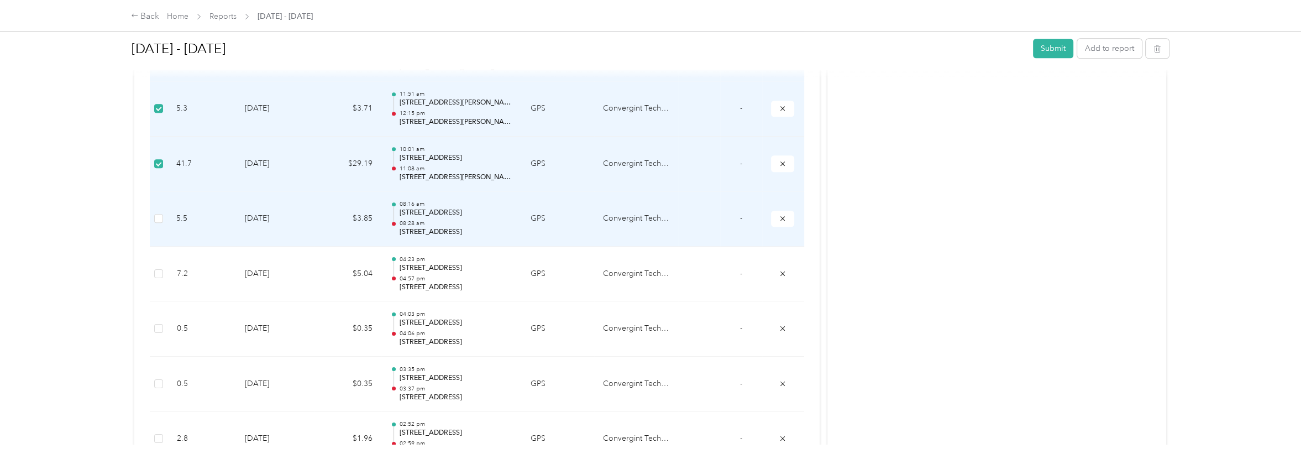
scroll to position [1272, 0]
click at [785, 217] on button "submit" at bounding box center [782, 220] width 23 height 16
click at [784, 220] on button "submit" at bounding box center [782, 220] width 23 height 16
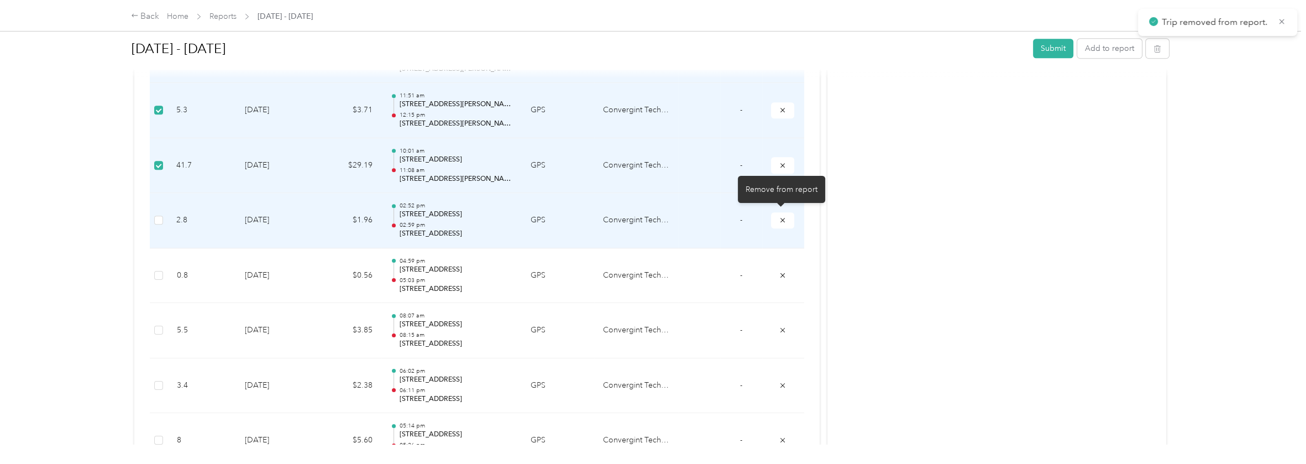
click at [784, 220] on button "submit" at bounding box center [782, 220] width 23 height 16
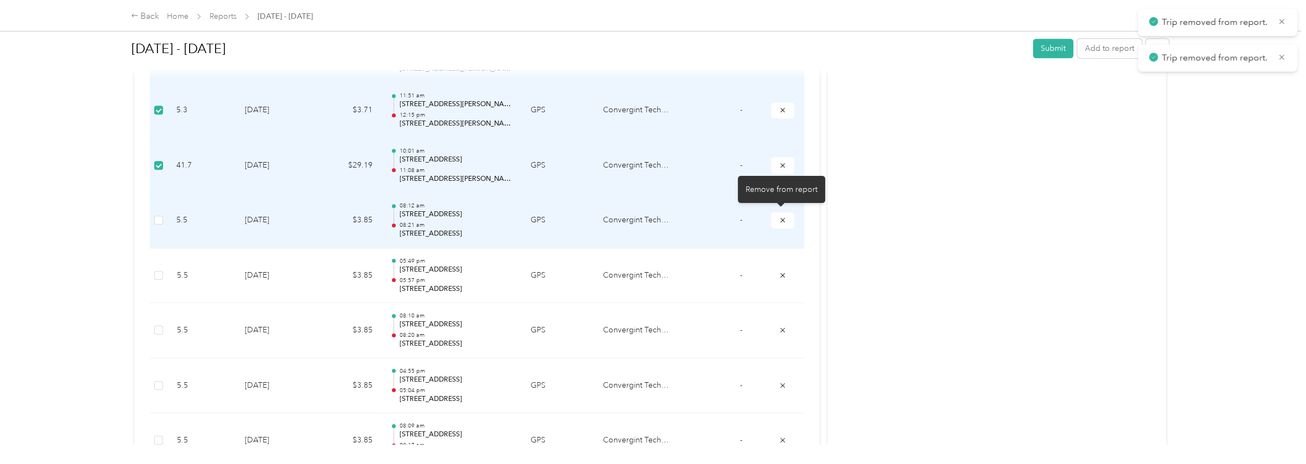
click at [784, 220] on button "submit" at bounding box center [782, 220] width 23 height 16
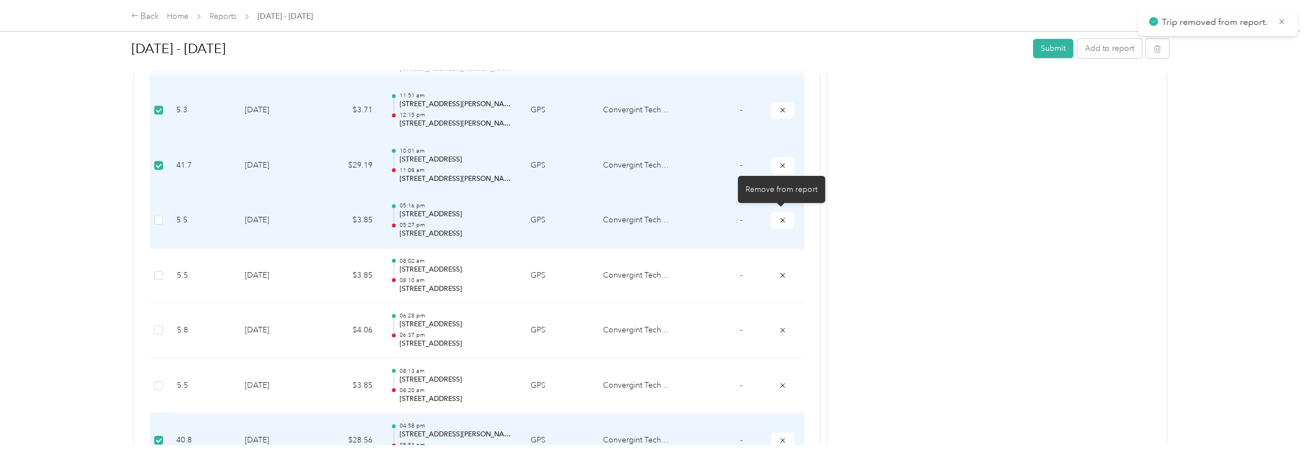
click at [784, 220] on button "submit" at bounding box center [782, 220] width 23 height 16
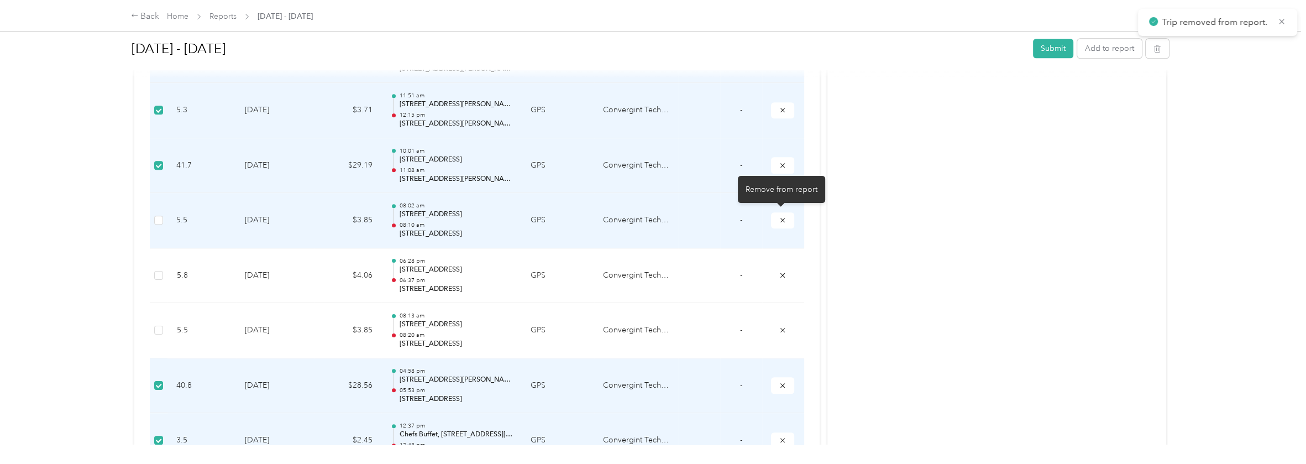
click at [784, 220] on button "submit" at bounding box center [782, 220] width 23 height 16
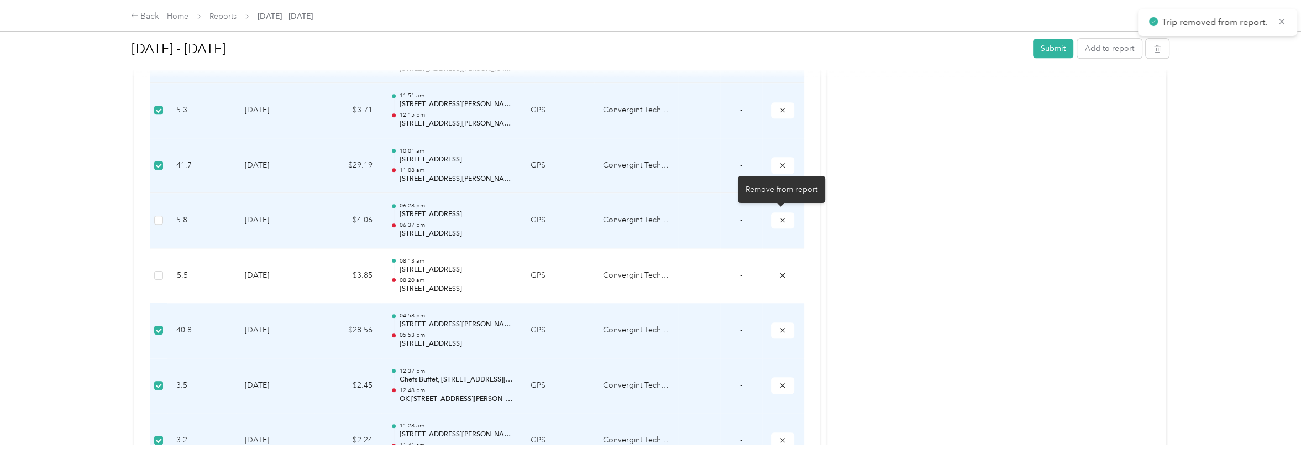
click at [784, 220] on button "submit" at bounding box center [782, 220] width 23 height 16
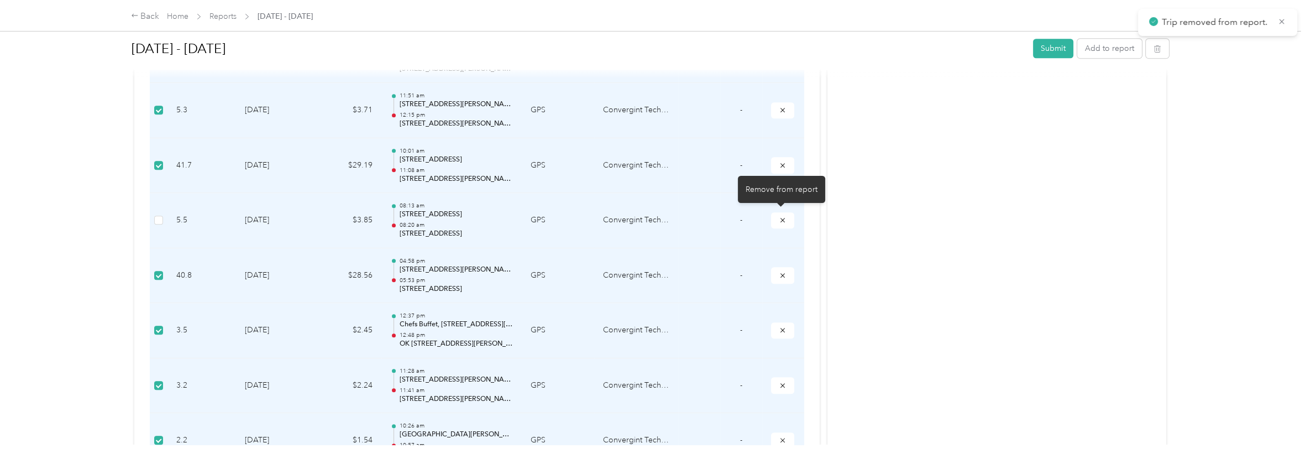
click at [784, 220] on button "submit" at bounding box center [782, 220] width 23 height 16
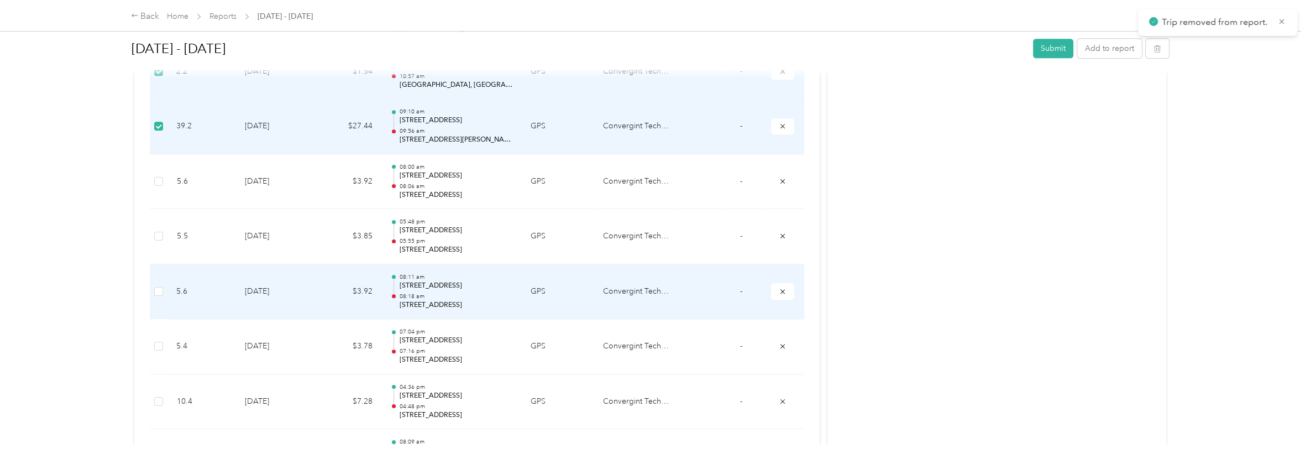
scroll to position [1603, 0]
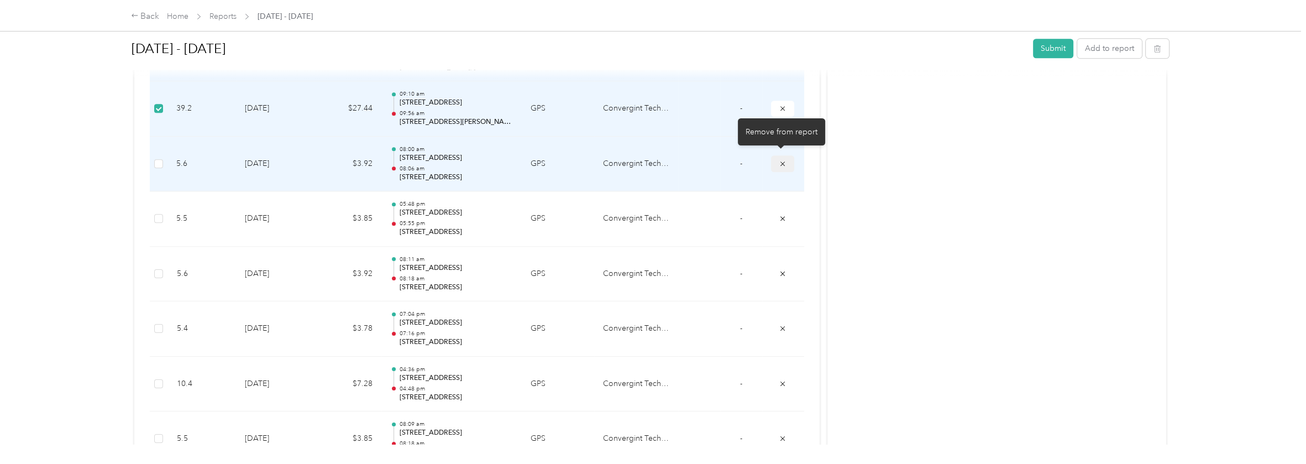
click at [787, 159] on button "submit" at bounding box center [782, 163] width 23 height 16
click at [787, 163] on button "submit" at bounding box center [782, 163] width 23 height 16
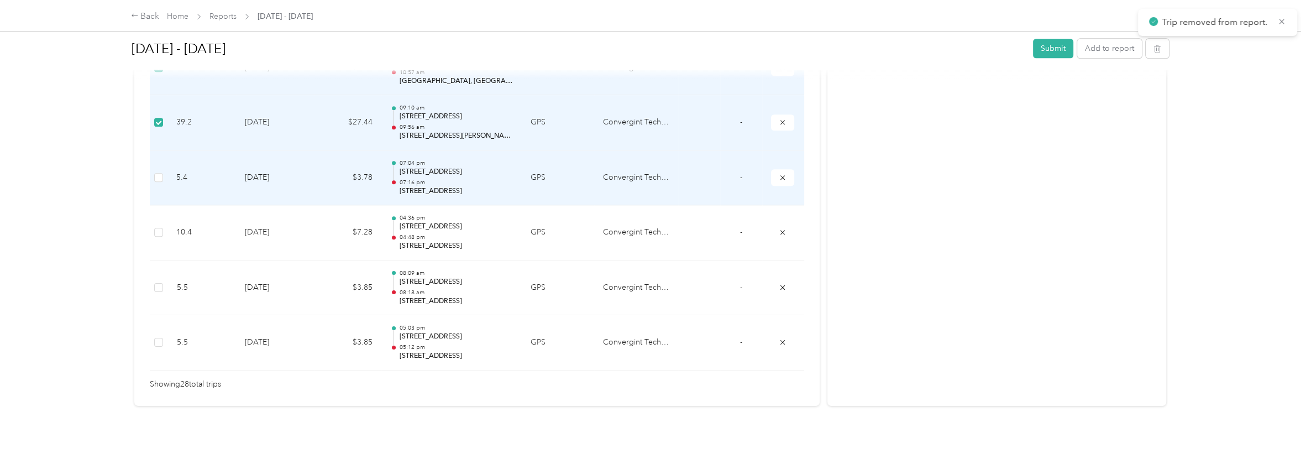
scroll to position [1591, 0]
click at [787, 174] on button "submit" at bounding box center [782, 177] width 23 height 16
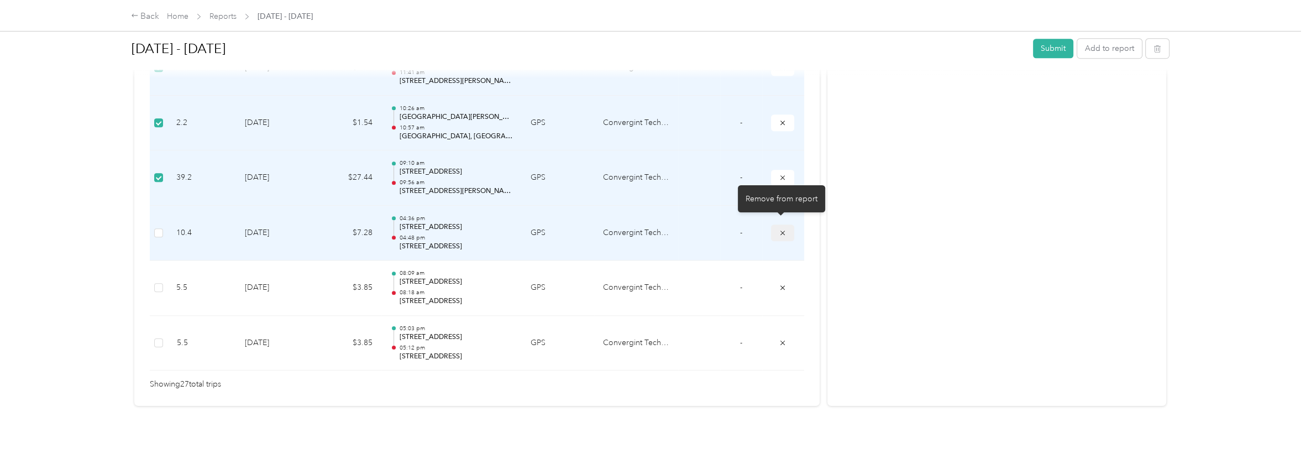
click at [780, 229] on icon "submit" at bounding box center [783, 233] width 8 height 8
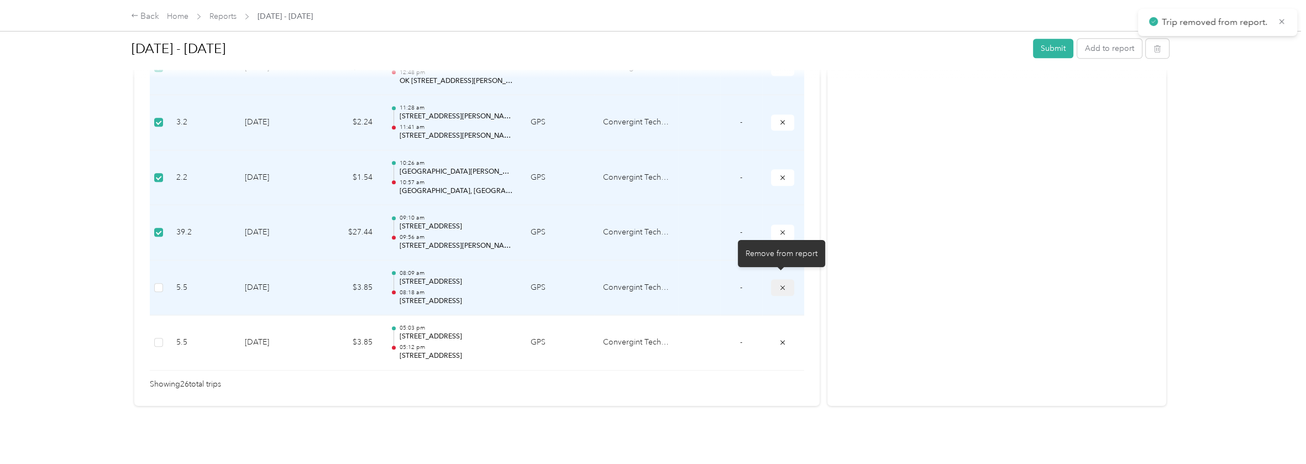
click at [779, 284] on icon "submit" at bounding box center [783, 288] width 8 height 8
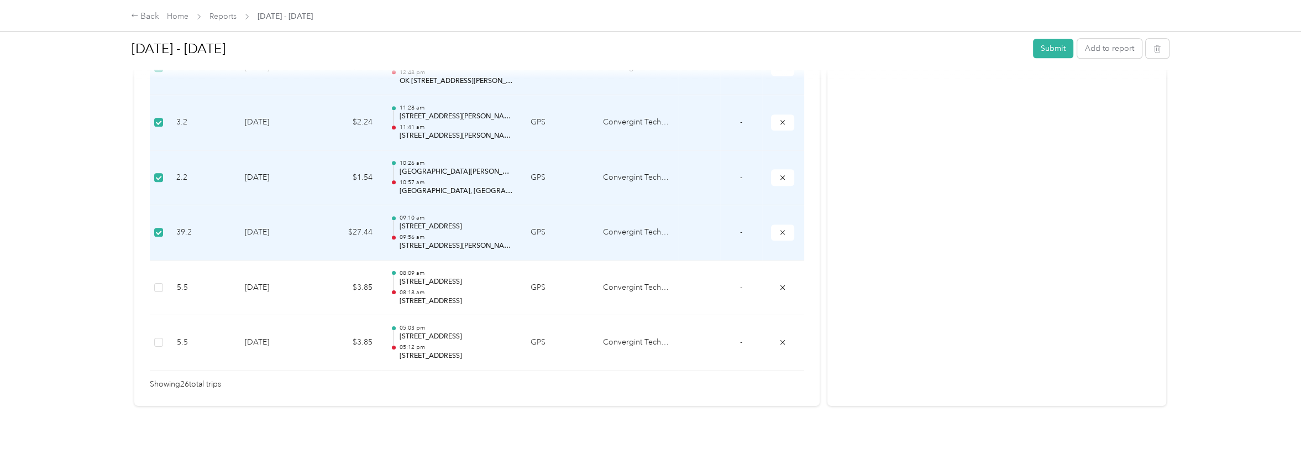
scroll to position [1426, 0]
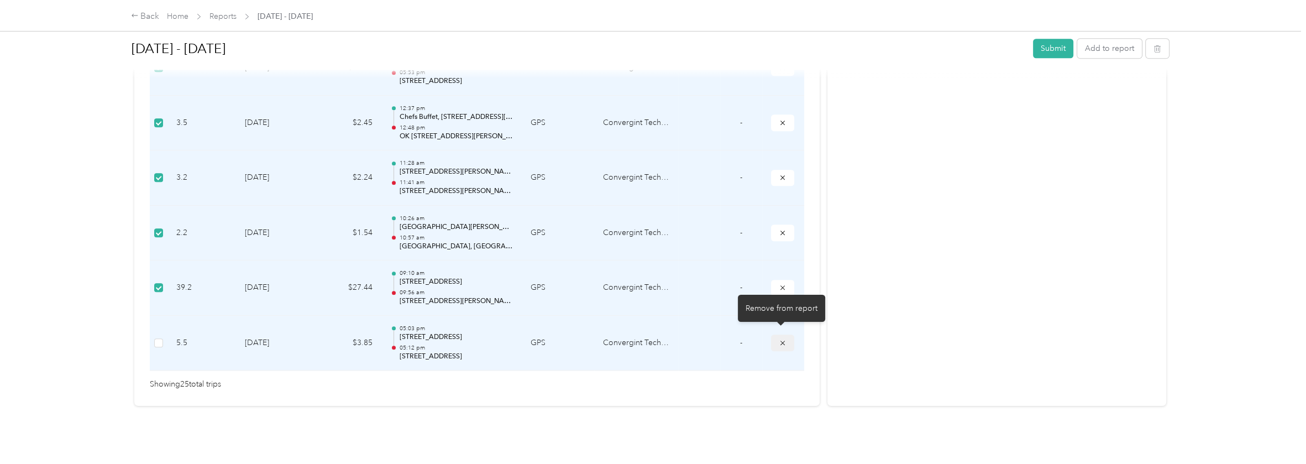
click at [779, 339] on icon "submit" at bounding box center [783, 343] width 8 height 8
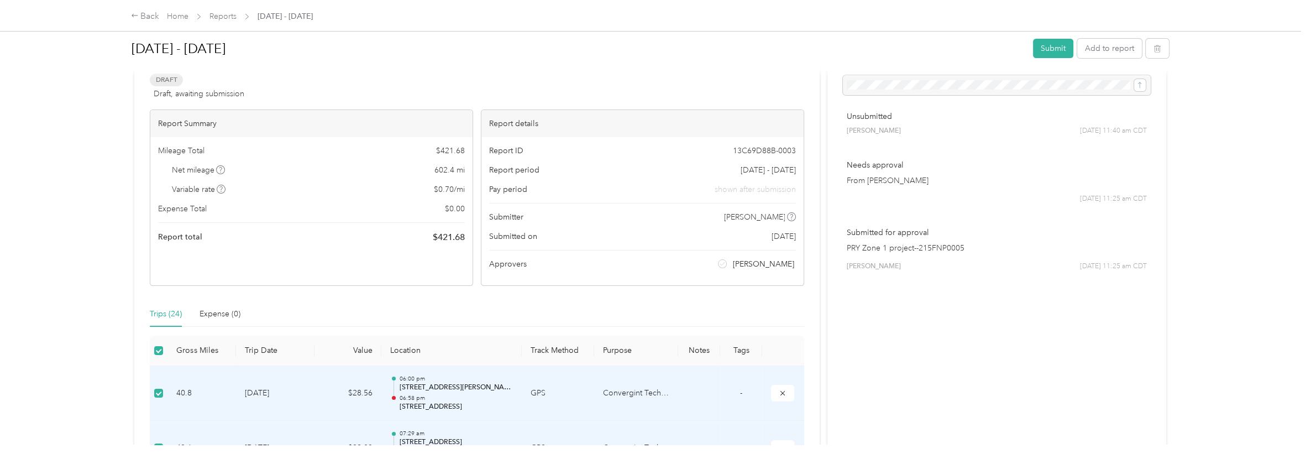
scroll to position [55, 0]
click at [1060, 46] on button "Submit" at bounding box center [1053, 48] width 40 height 19
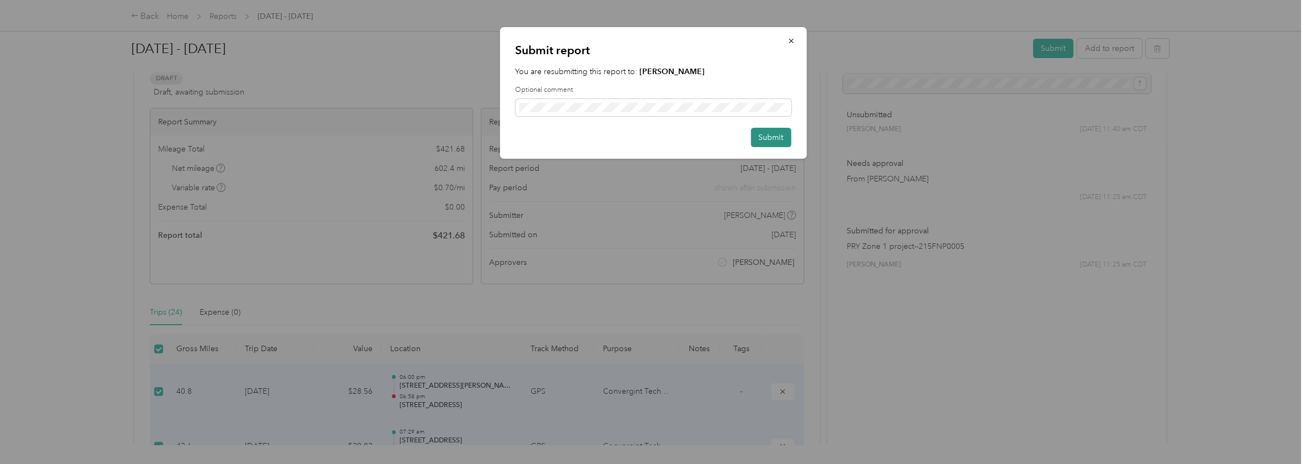
click at [783, 137] on button "Submit" at bounding box center [771, 137] width 40 height 19
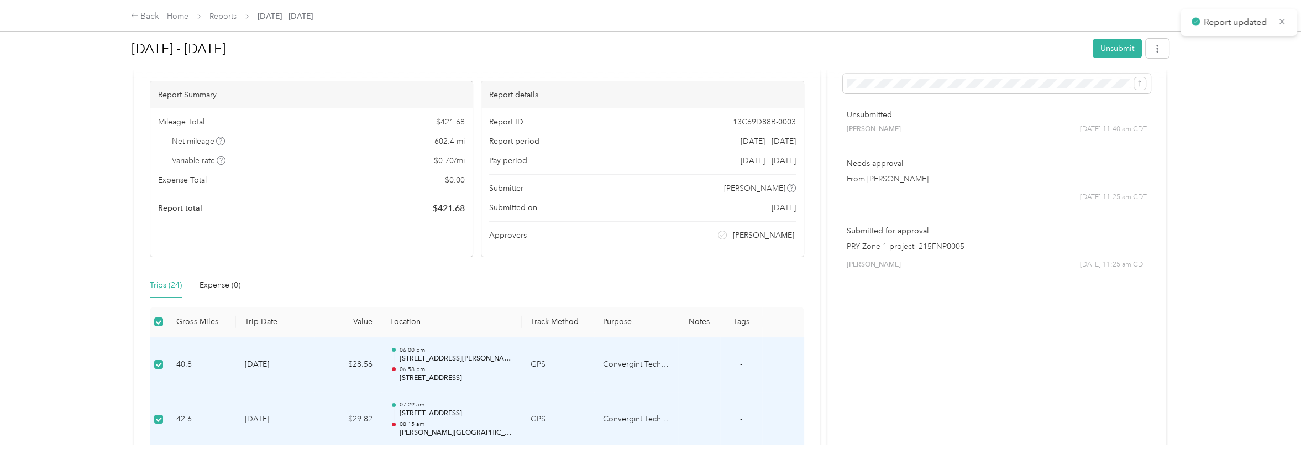
scroll to position [71, 0]
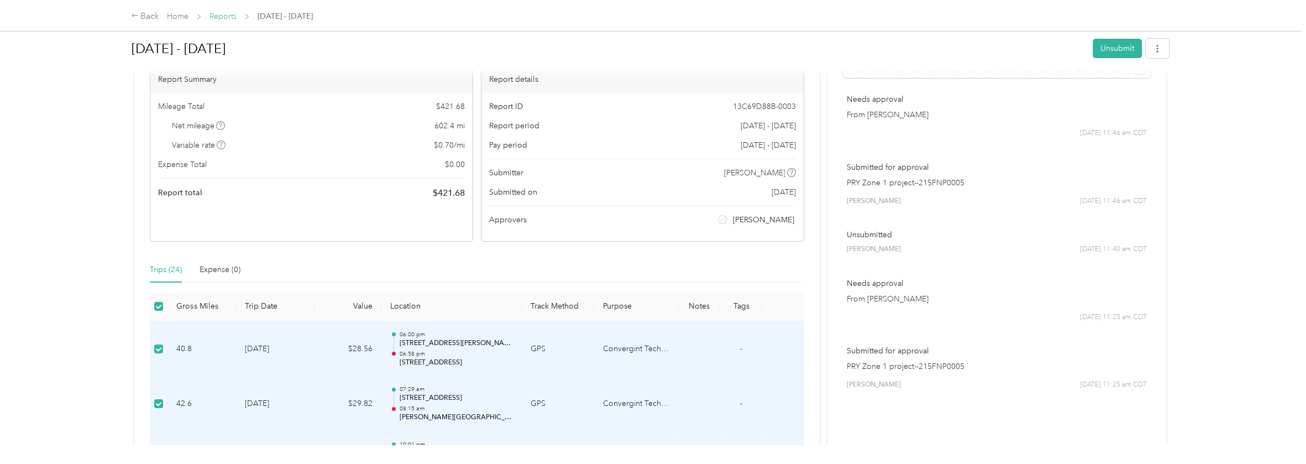
click at [220, 13] on link "Reports" at bounding box center [223, 16] width 27 height 9
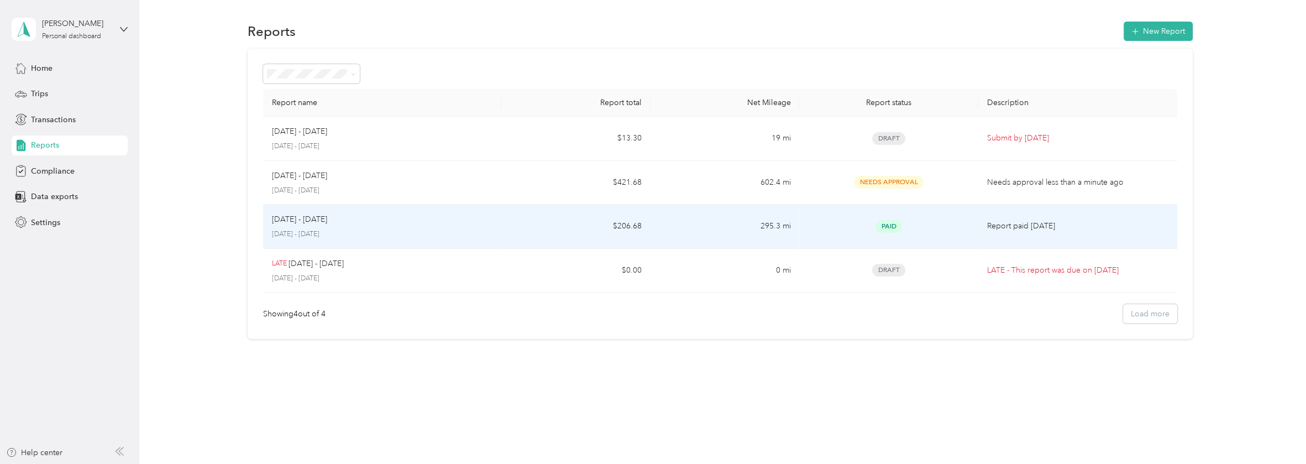
click at [307, 222] on p "Jul 1 - 31, 2025" at bounding box center [299, 219] width 55 height 12
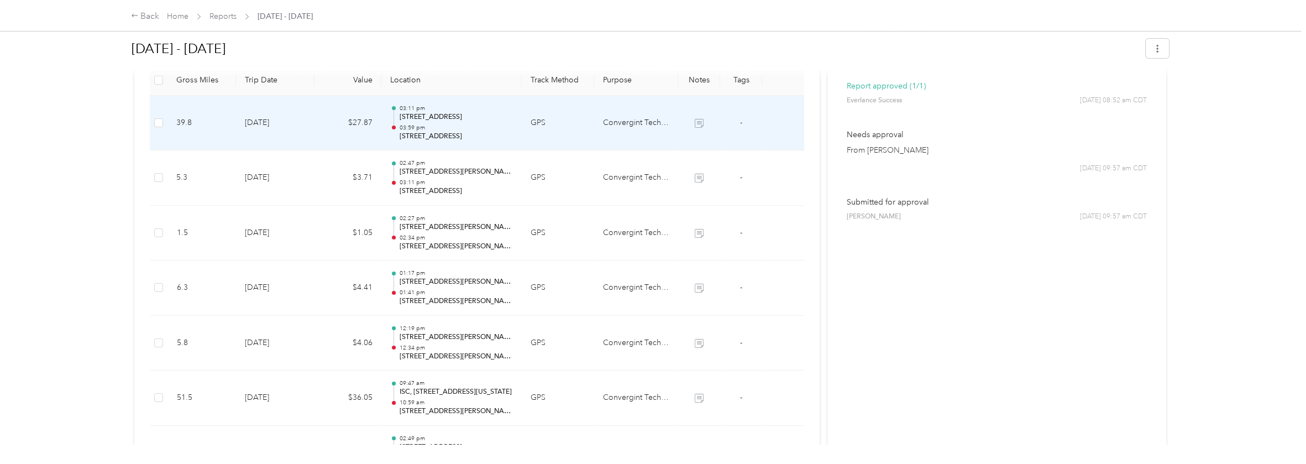
scroll to position [243, 0]
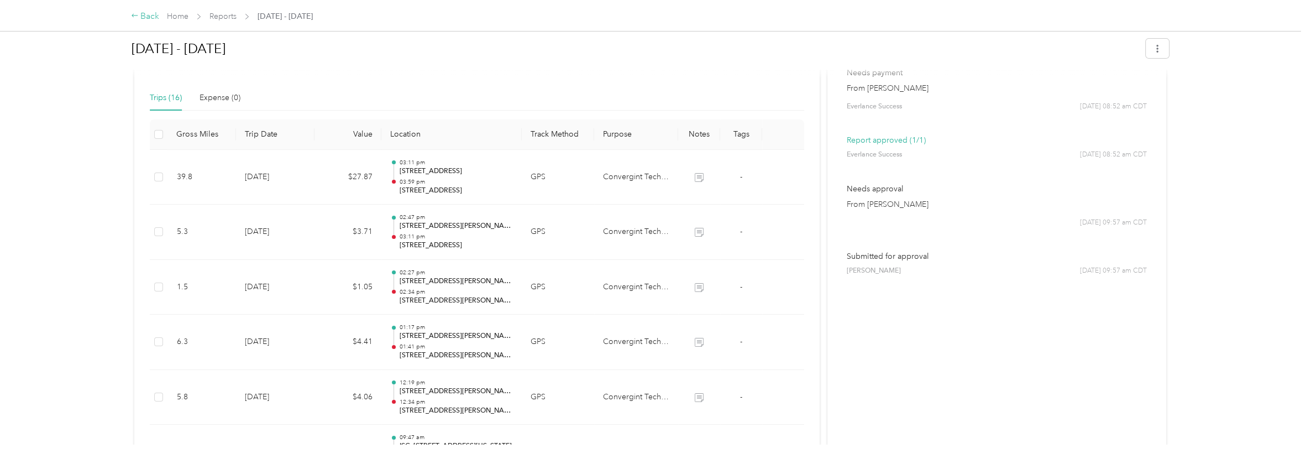
click at [156, 13] on div "Back" at bounding box center [145, 16] width 29 height 13
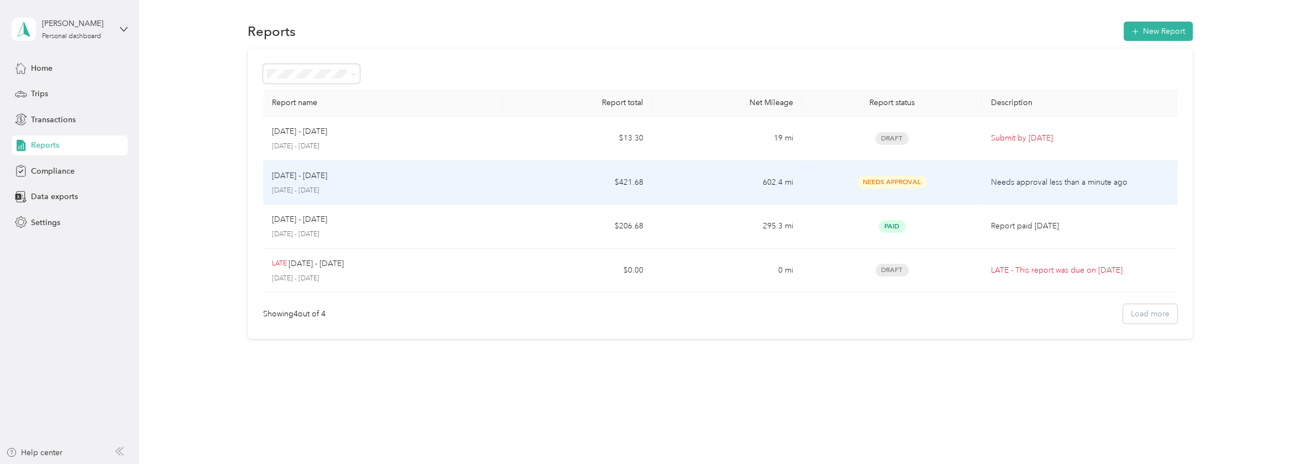
click at [880, 179] on span "Needs Approval" at bounding box center [893, 182] width 70 height 13
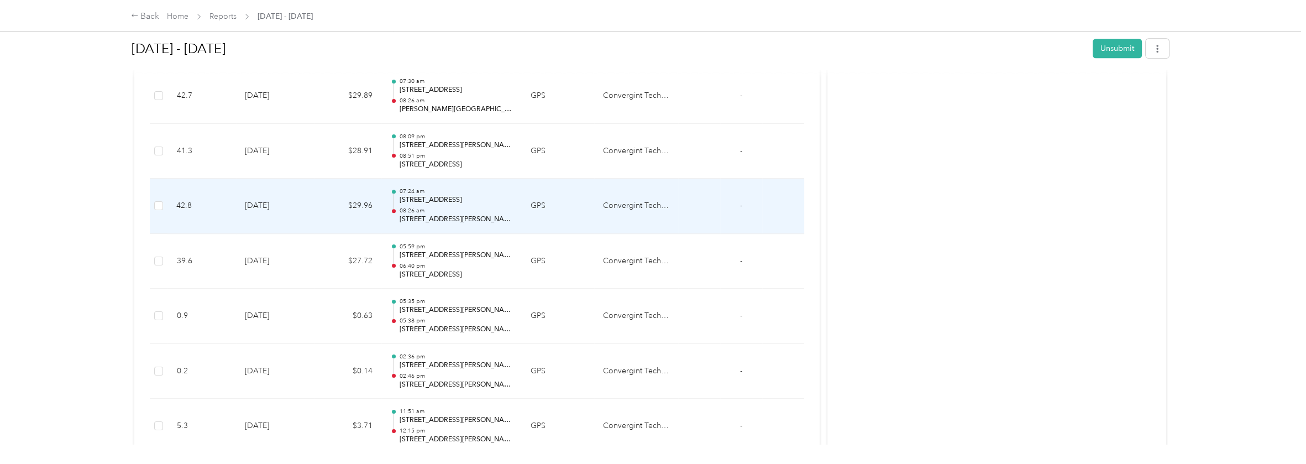
scroll to position [783, 0]
